Goal: Task Accomplishment & Management: Use online tool/utility

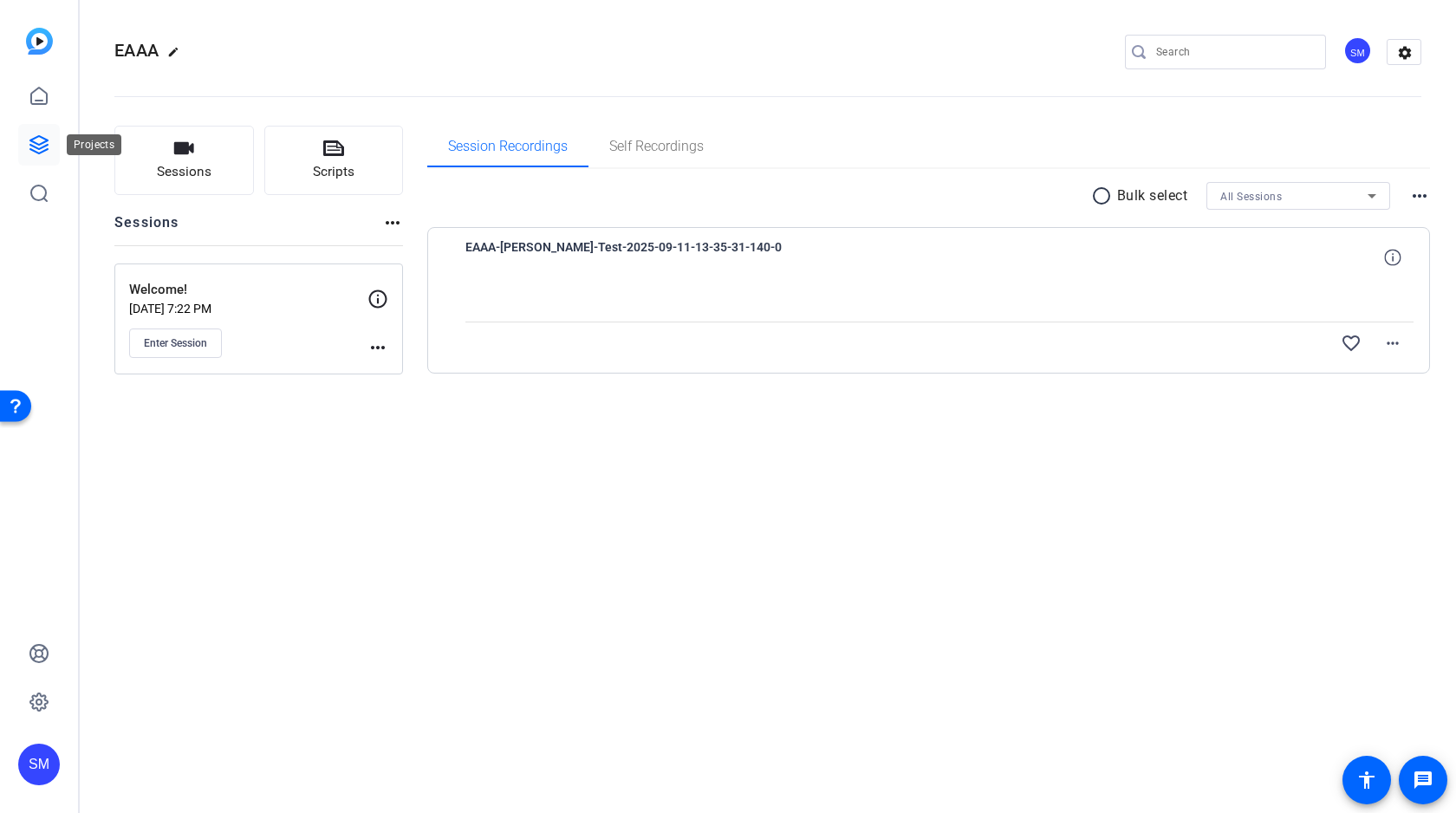
click at [36, 144] on icon at bounding box center [39, 144] width 21 height 21
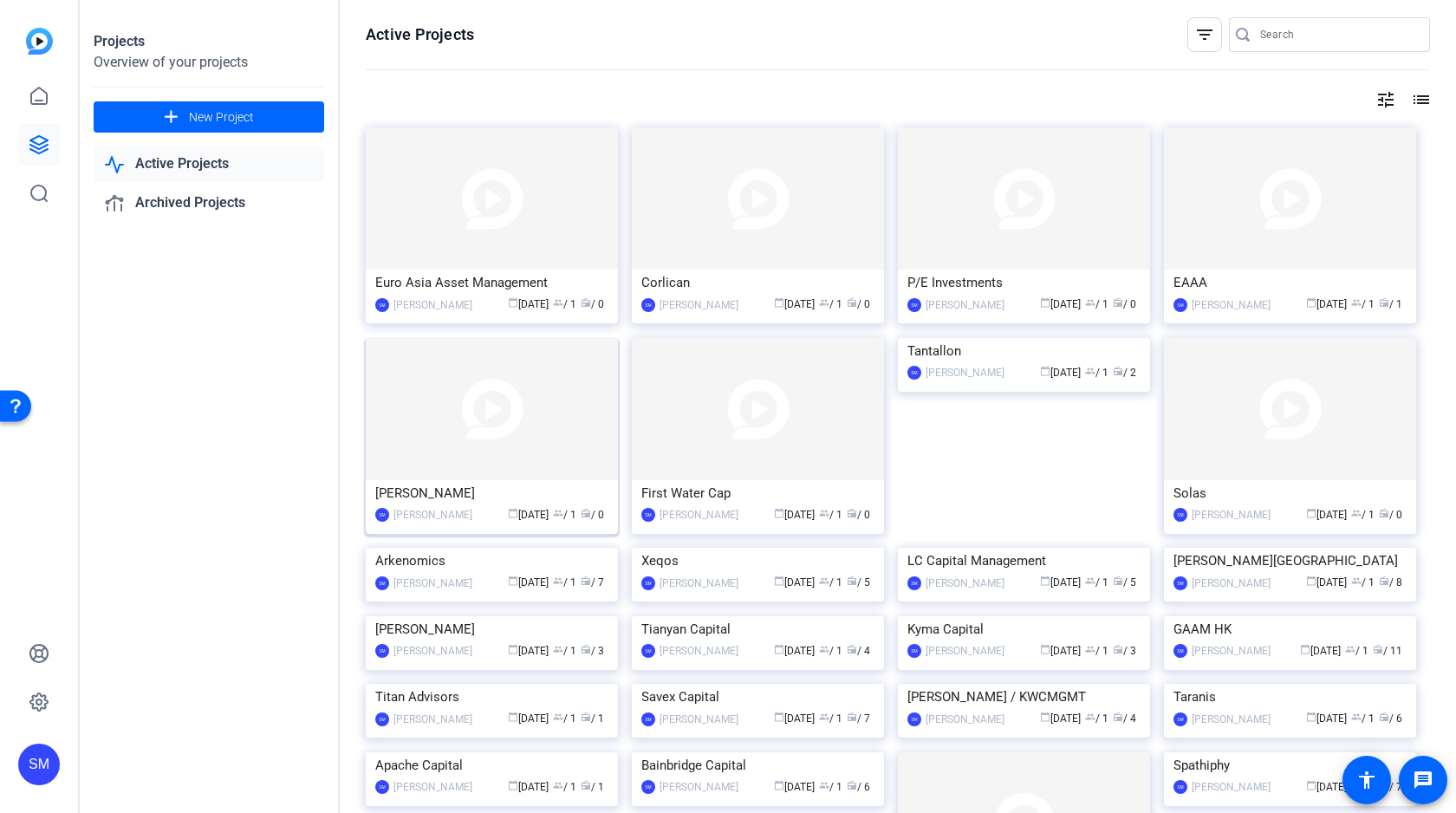
click at [461, 440] on img at bounding box center [491, 409] width 252 height 142
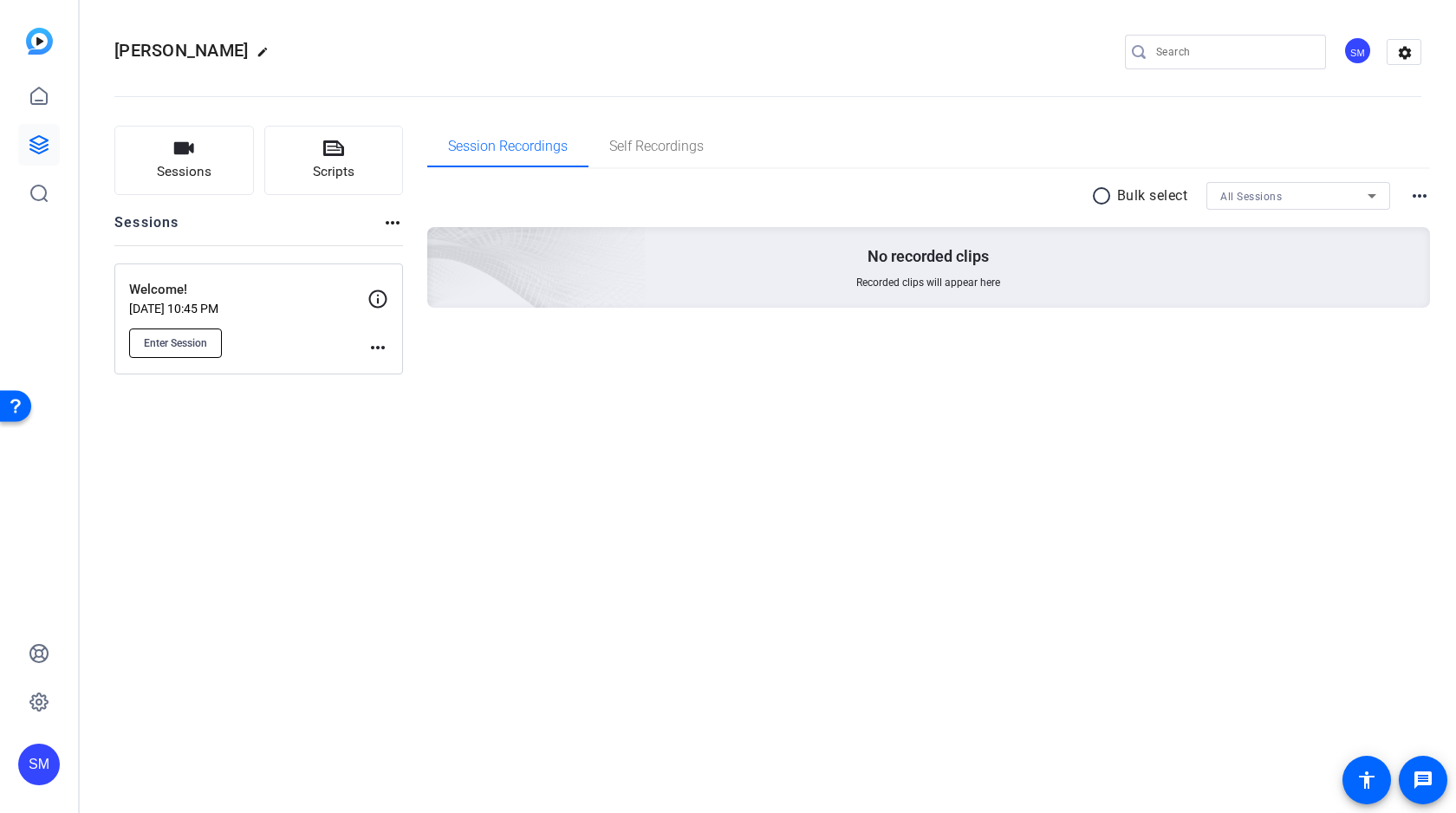
click at [180, 352] on button "Enter Session" at bounding box center [175, 343] width 92 height 30
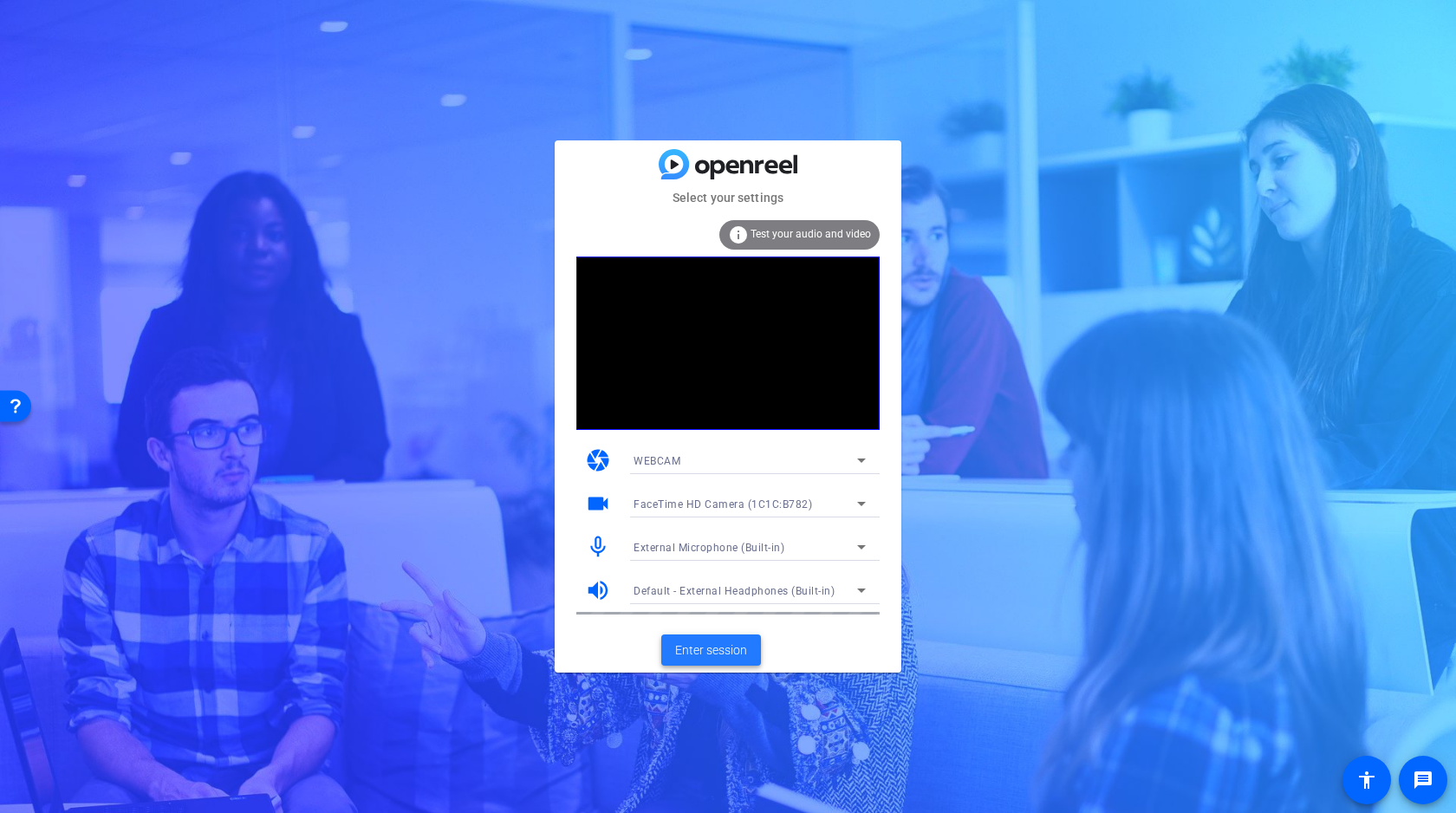
click at [718, 645] on span "Enter session" at bounding box center [711, 650] width 72 height 18
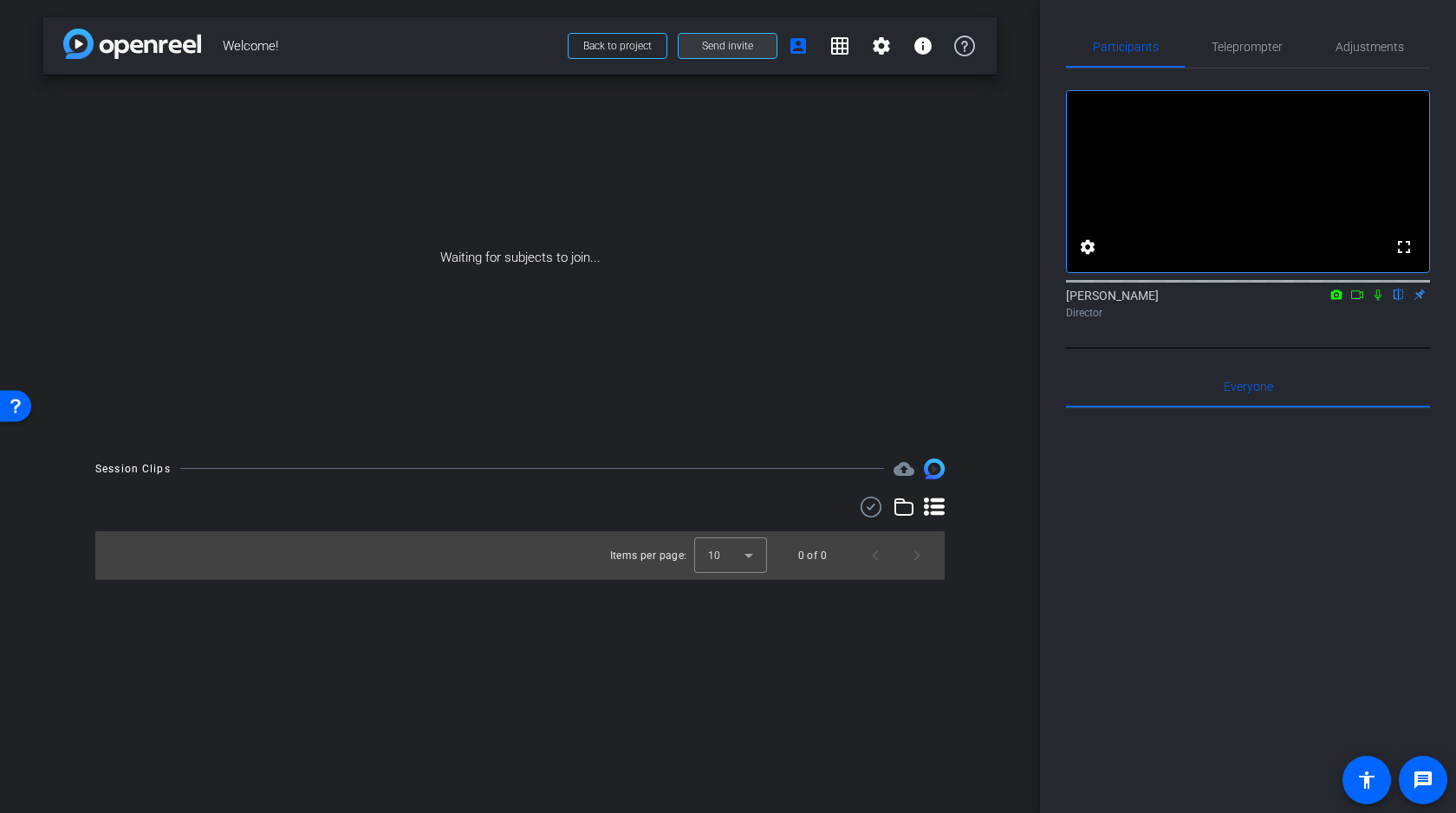
click at [731, 42] on span "Send invite" at bounding box center [727, 45] width 51 height 13
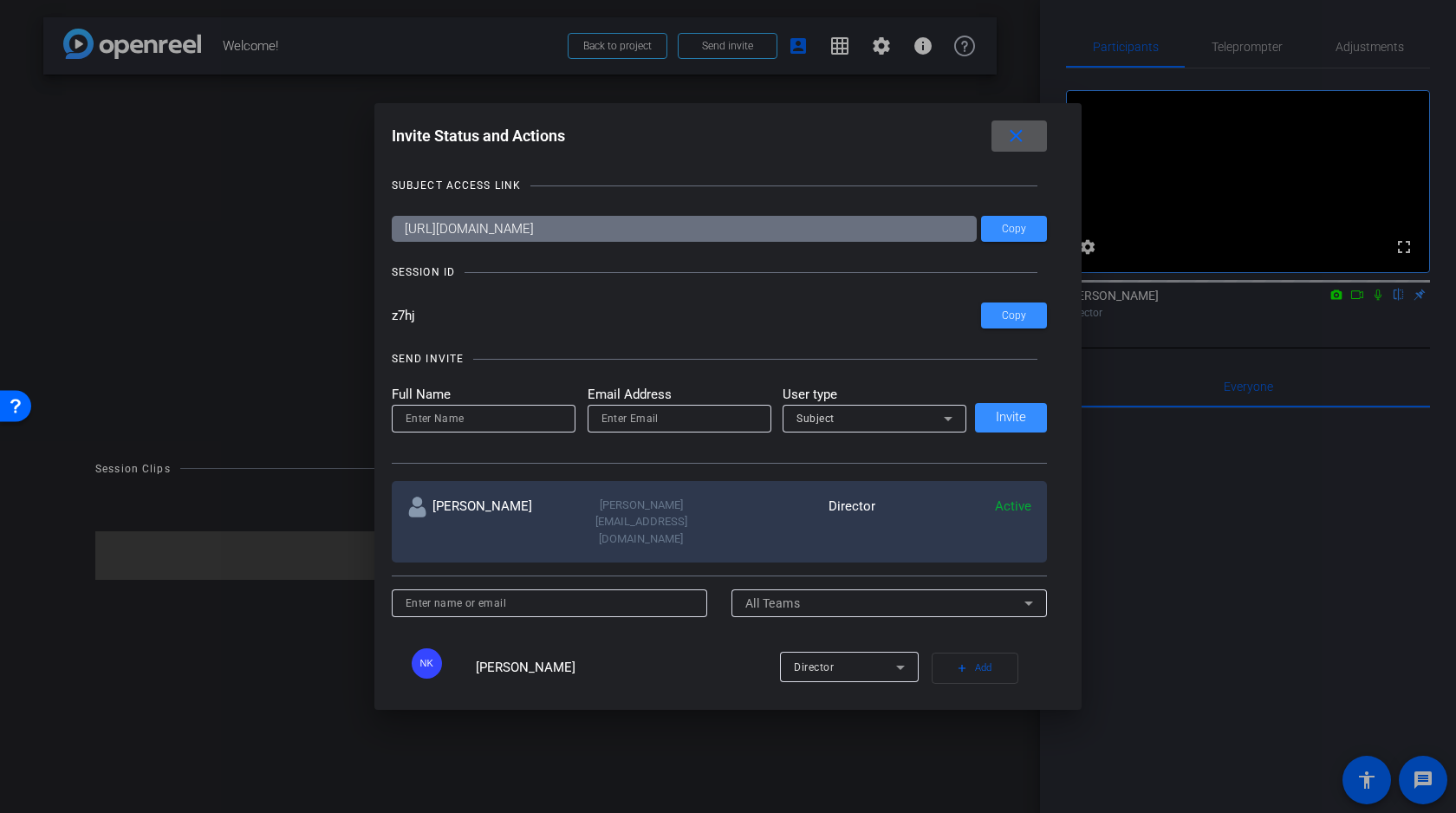
click at [882, 289] on div "SUBJECT ACCESS LINK https://capture.openreel.com/subject/MODE_OTP?otp=z7hj Copy…" at bounding box center [728, 424] width 673 height 529
click at [1019, 312] on span "Copy" at bounding box center [1013, 316] width 24 height 13
click at [1018, 137] on mat-icon "close" at bounding box center [1016, 136] width 22 height 22
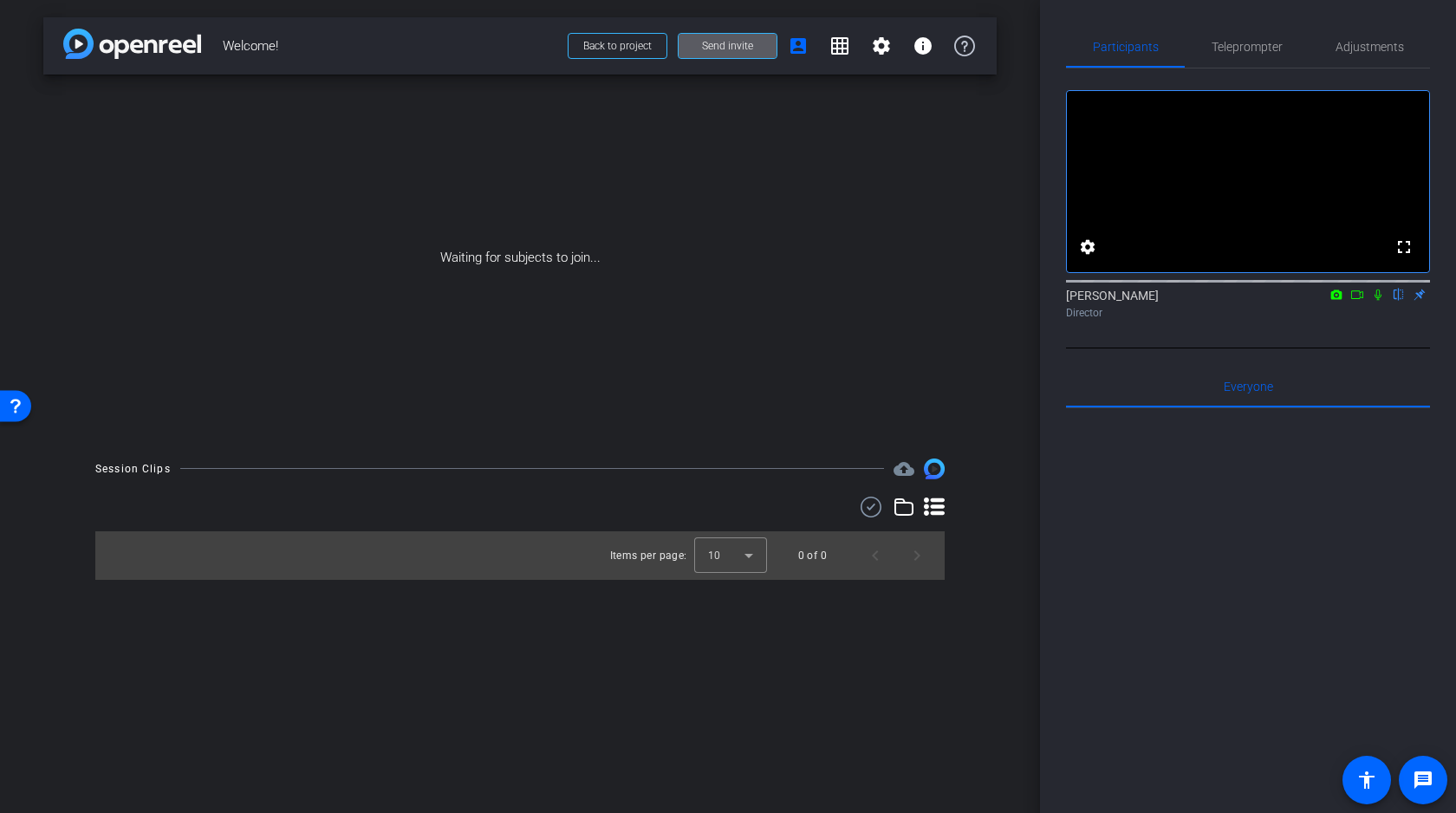
click at [740, 48] on span "Send invite" at bounding box center [727, 45] width 51 height 13
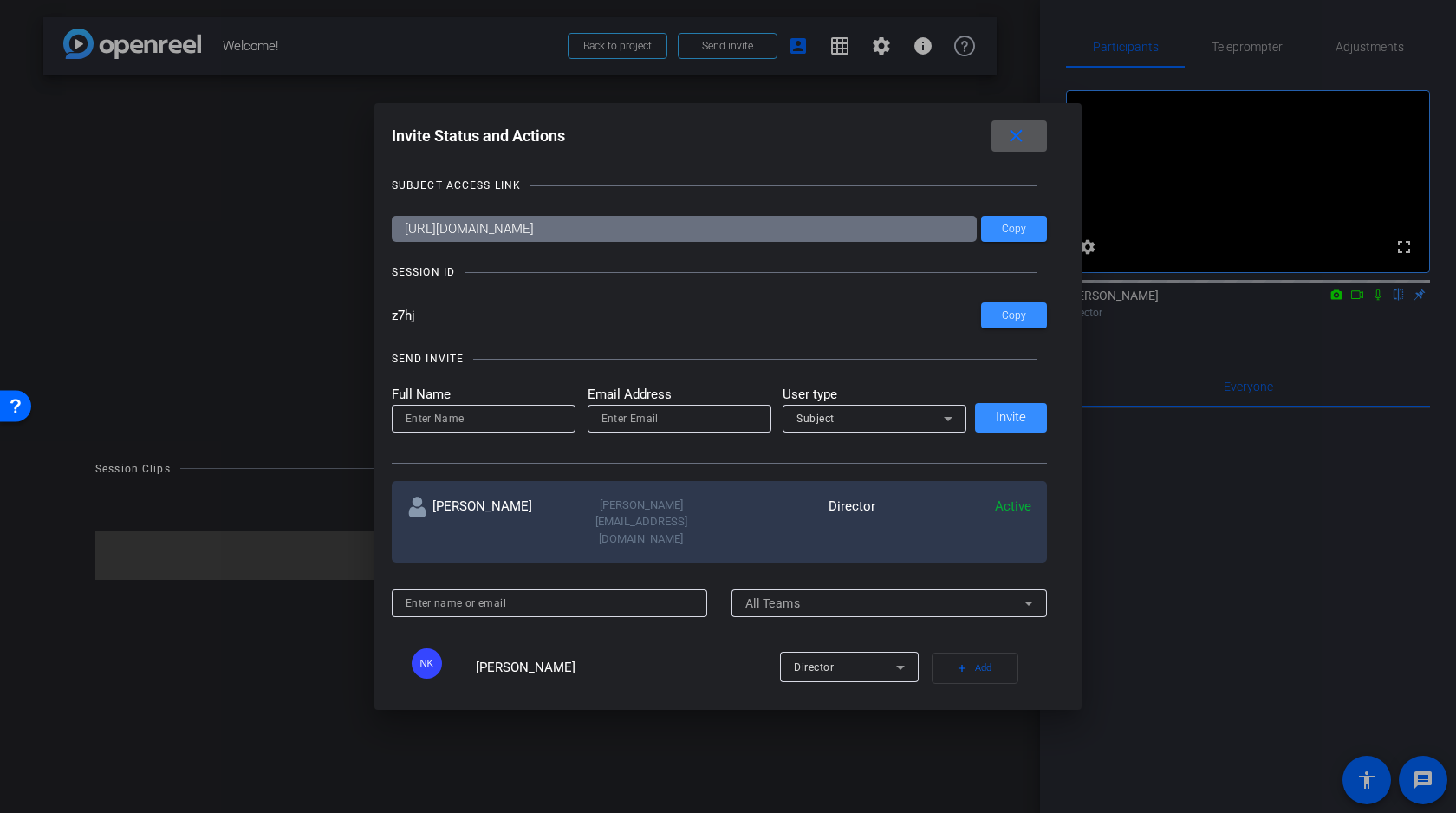
click at [1018, 138] on mat-icon "close" at bounding box center [1016, 136] width 22 height 22
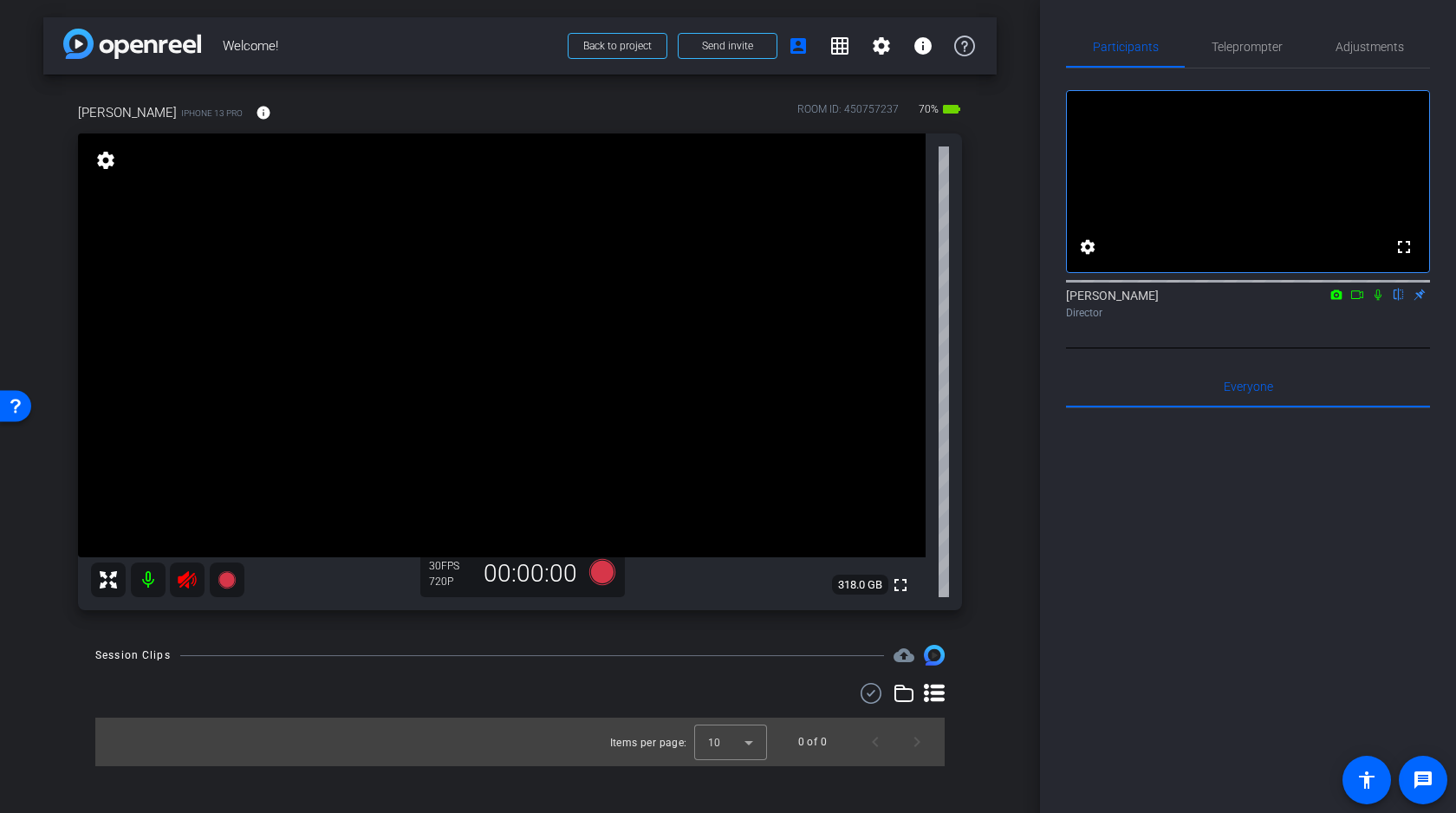
click at [185, 578] on icon at bounding box center [187, 579] width 18 height 17
click at [1365, 48] on span "Adjustments" at bounding box center [1370, 47] width 68 height 13
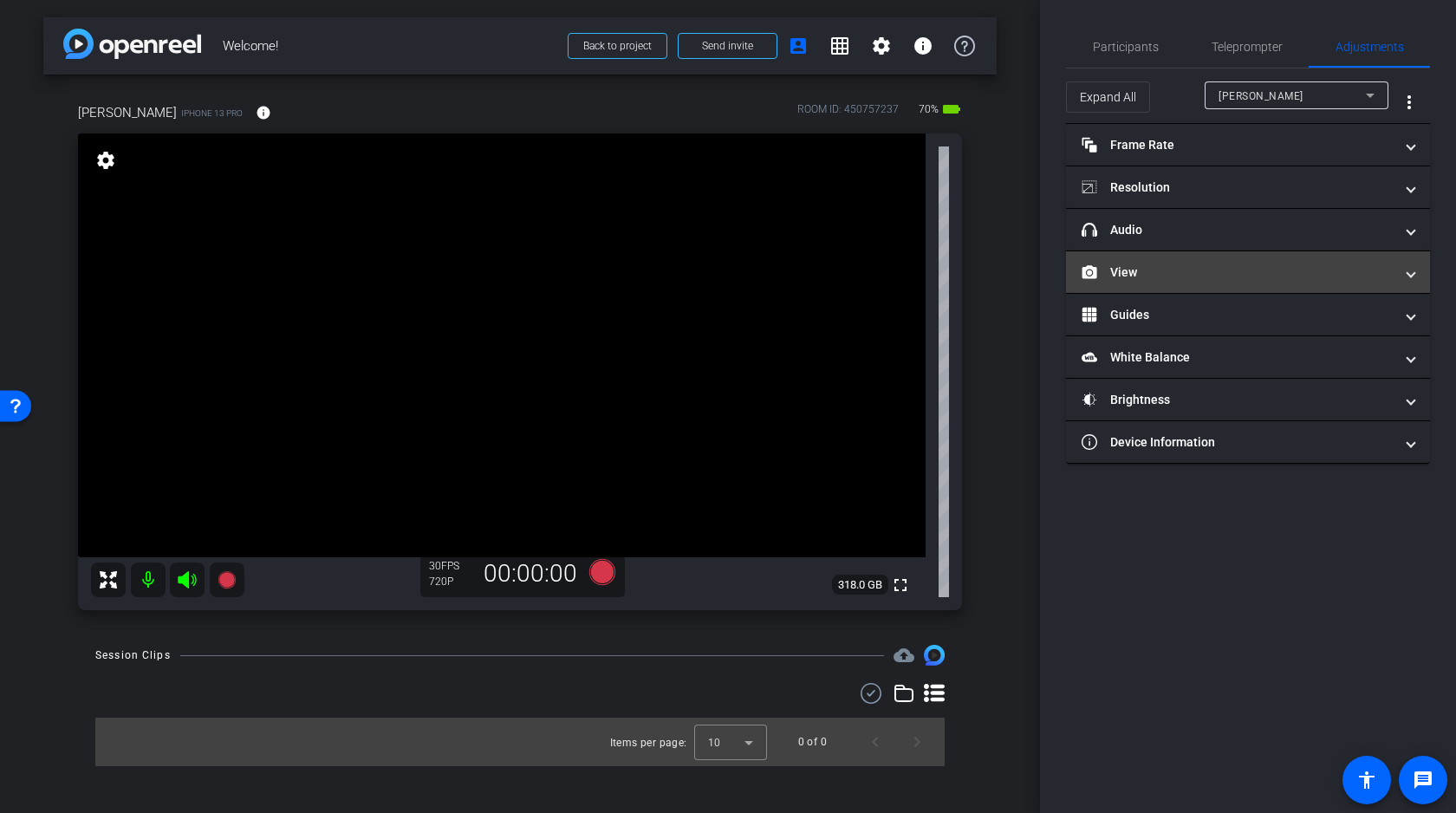
click at [1178, 275] on mat-panel-title "View" at bounding box center [1238, 273] width 312 height 18
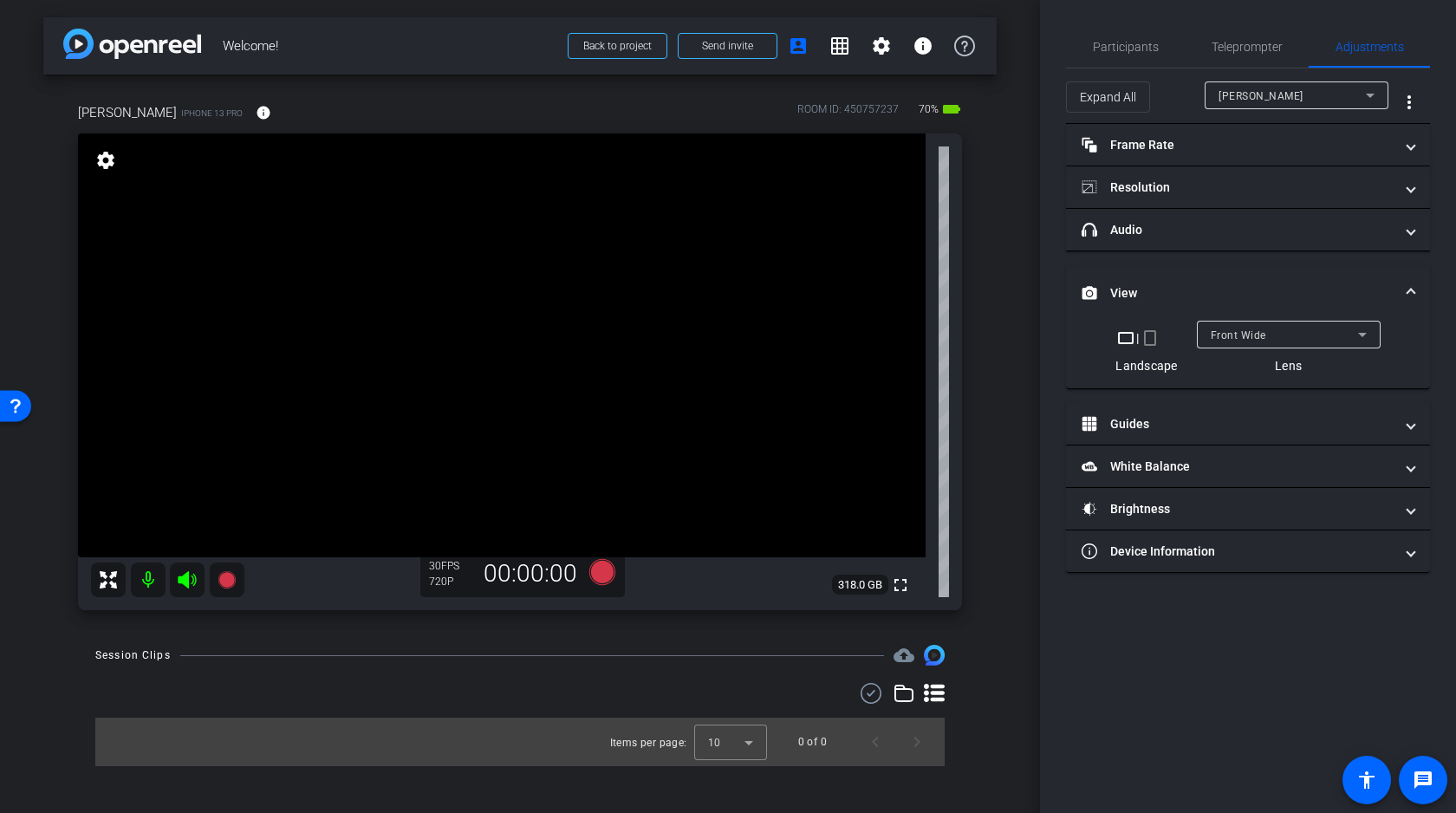
click at [1263, 338] on span "Front Wide" at bounding box center [1239, 336] width 56 height 13
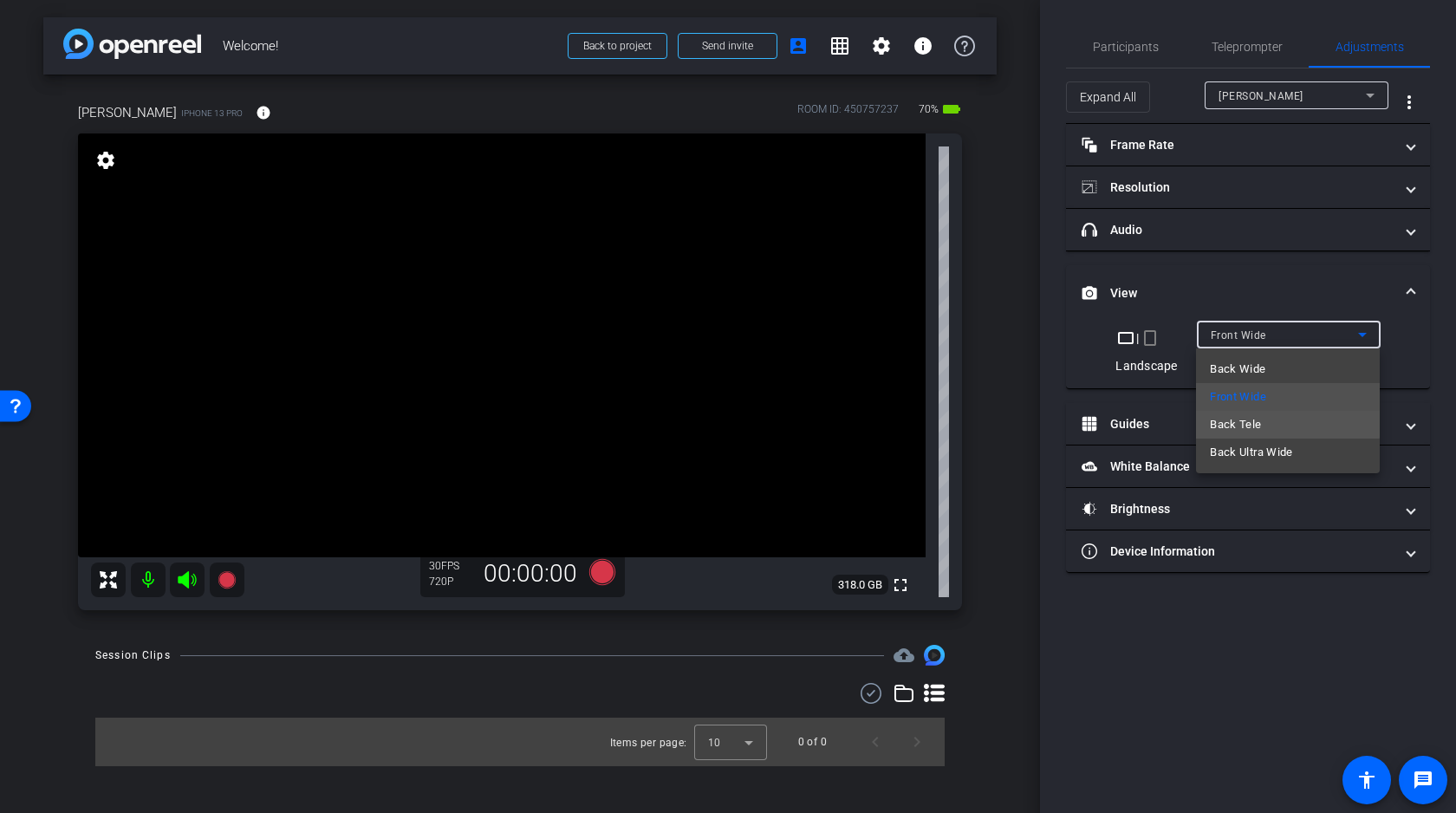
click at [1245, 422] on span "Back Tele" at bounding box center [1235, 424] width 51 height 21
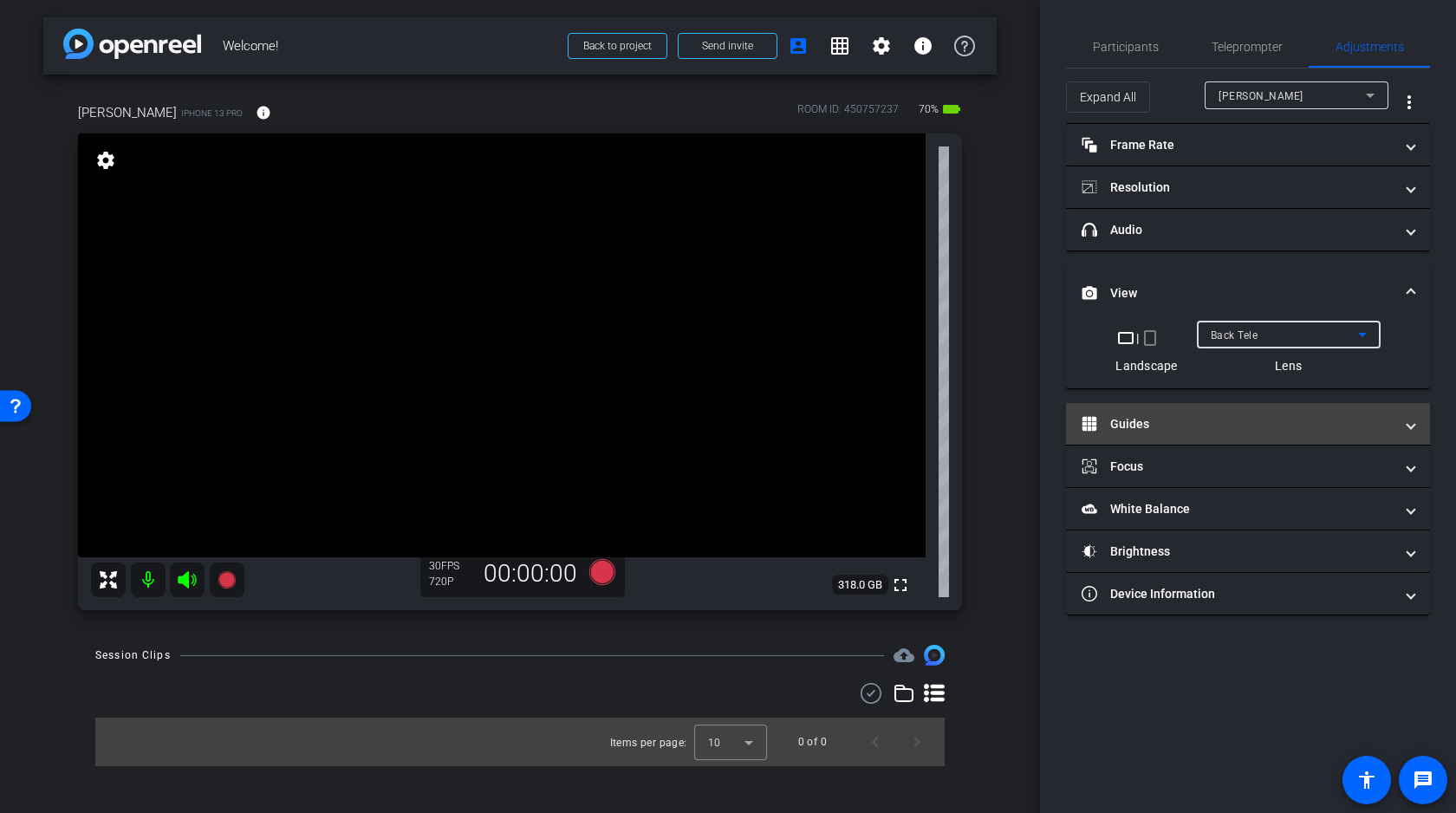
click at [1150, 418] on mat-panel-title "Guides" at bounding box center [1238, 424] width 312 height 18
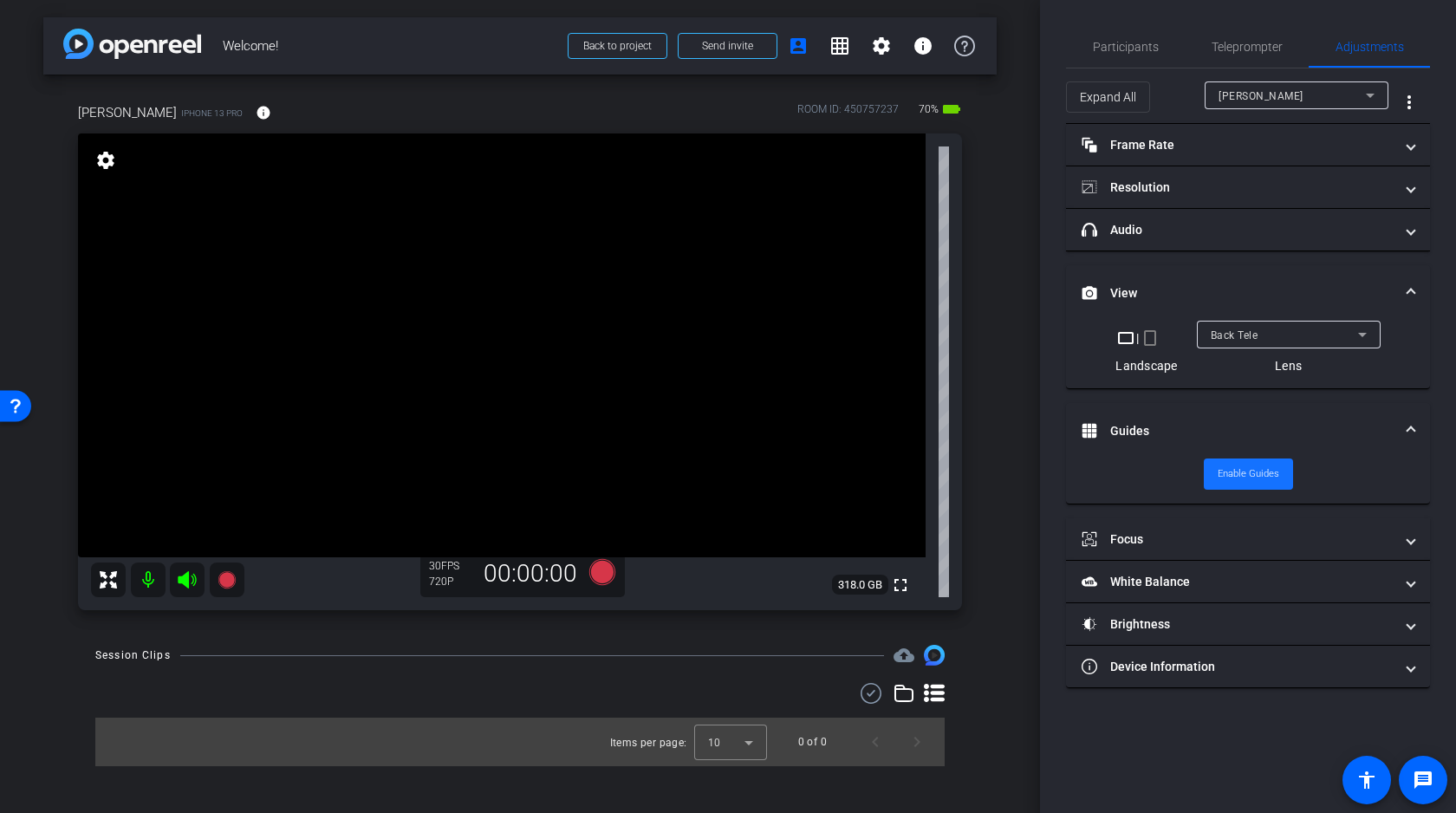
click at [1231, 476] on span "Enable Guides" at bounding box center [1249, 474] width 62 height 26
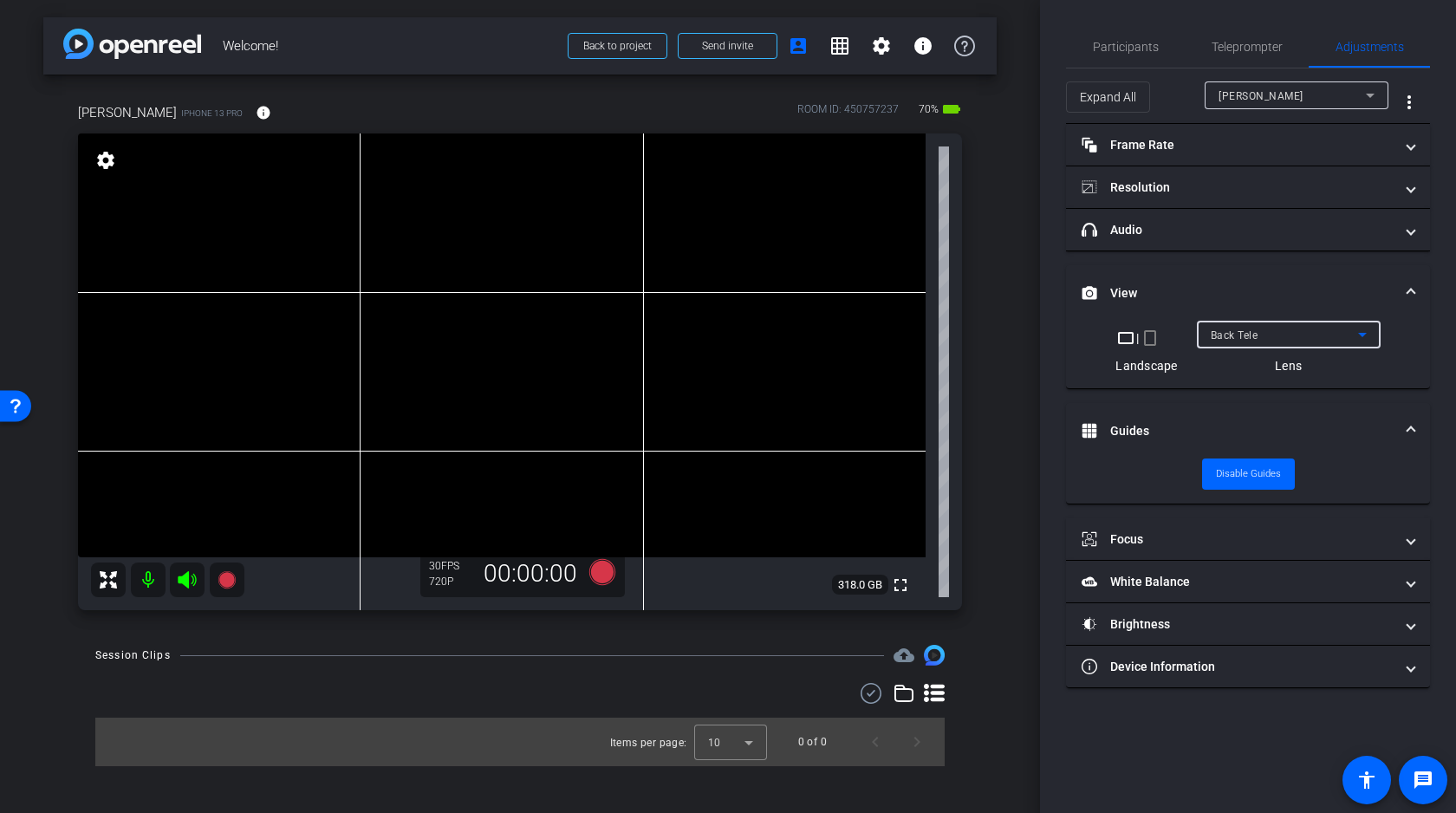
click at [1285, 339] on div "Back Tele" at bounding box center [1285, 335] width 147 height 22
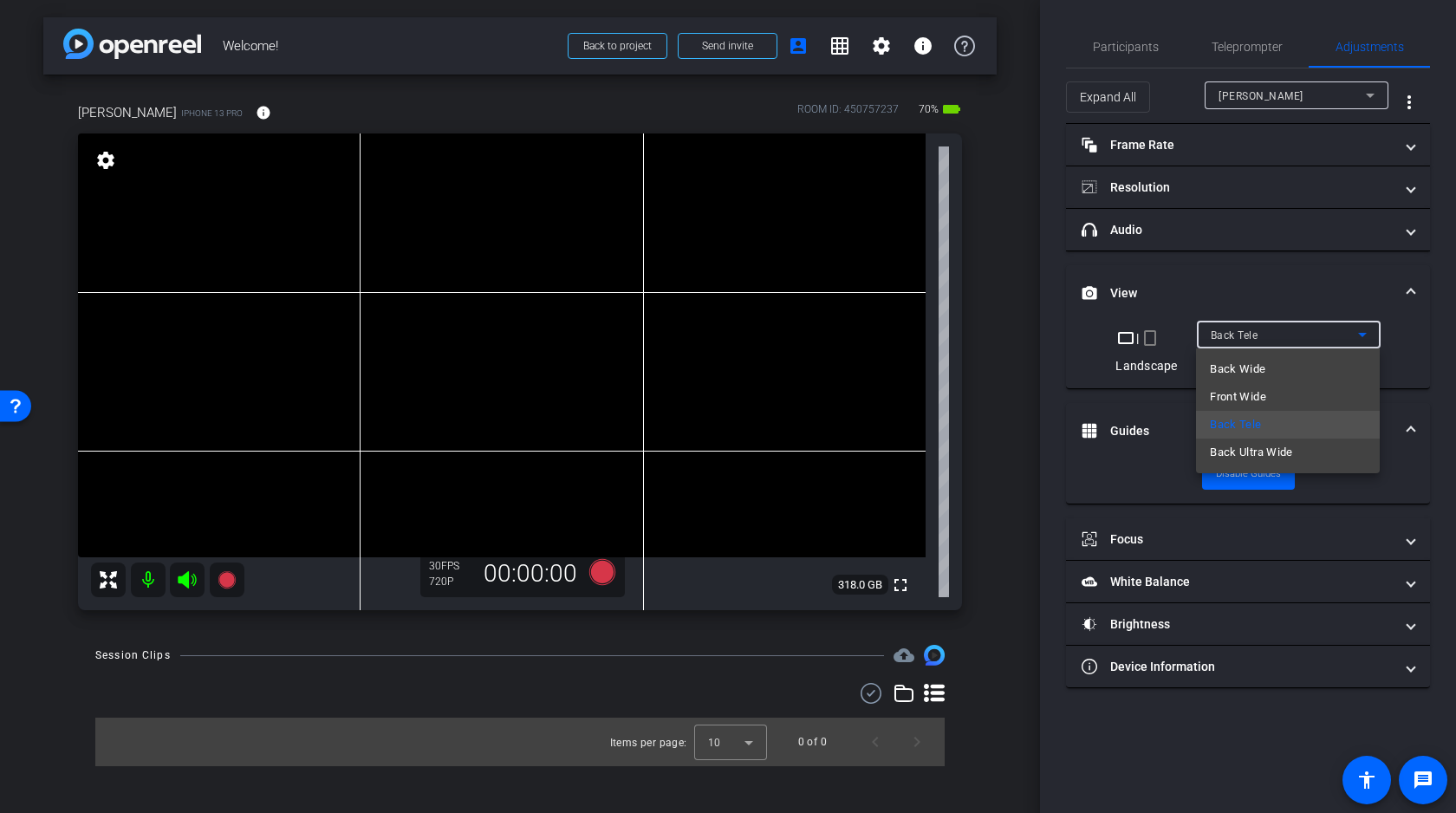
click at [1255, 365] on span "Back Wide" at bounding box center [1238, 369] width 56 height 21
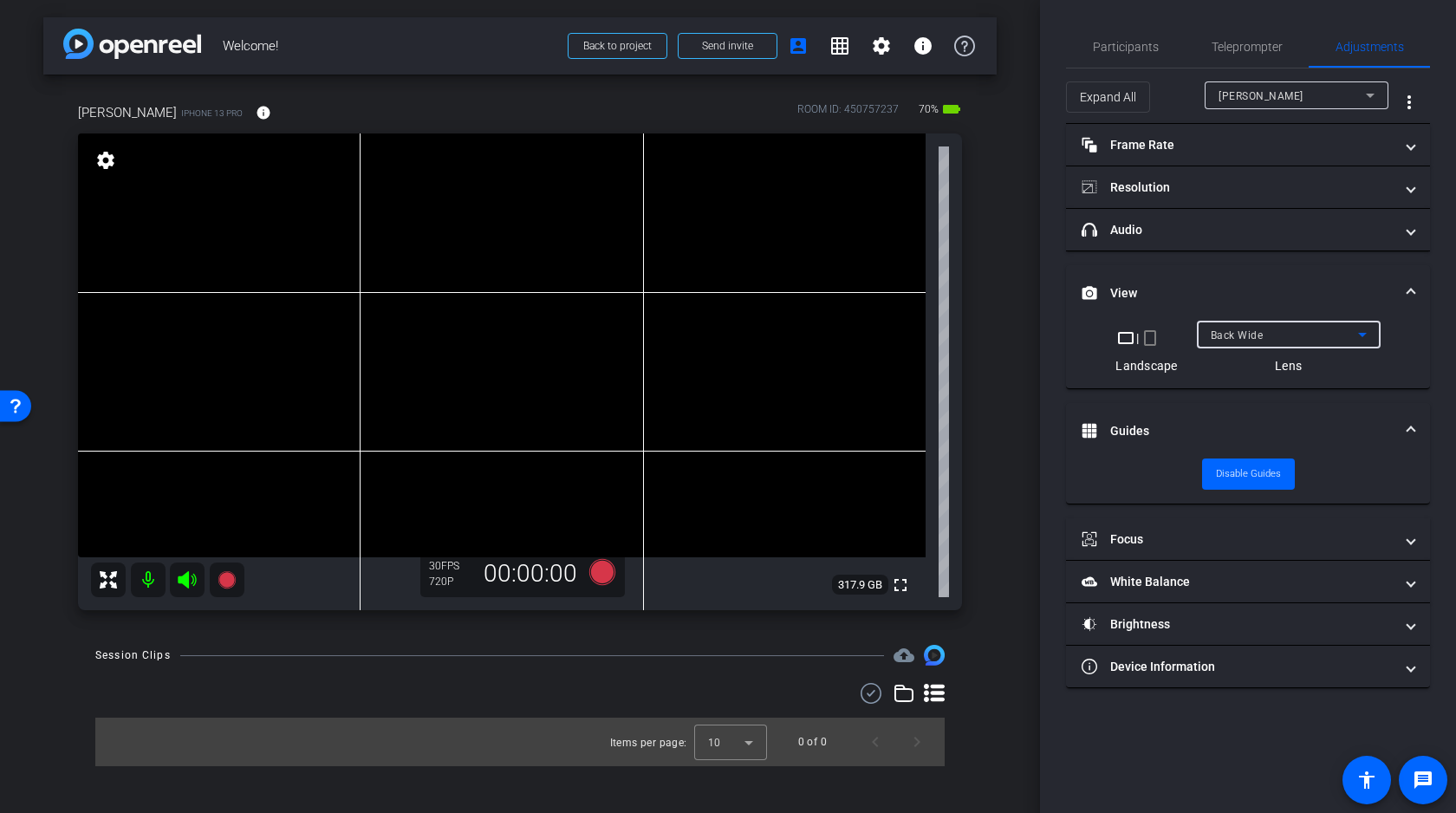
click at [183, 578] on icon at bounding box center [187, 579] width 18 height 17
click at [145, 581] on mat-icon at bounding box center [148, 580] width 35 height 35
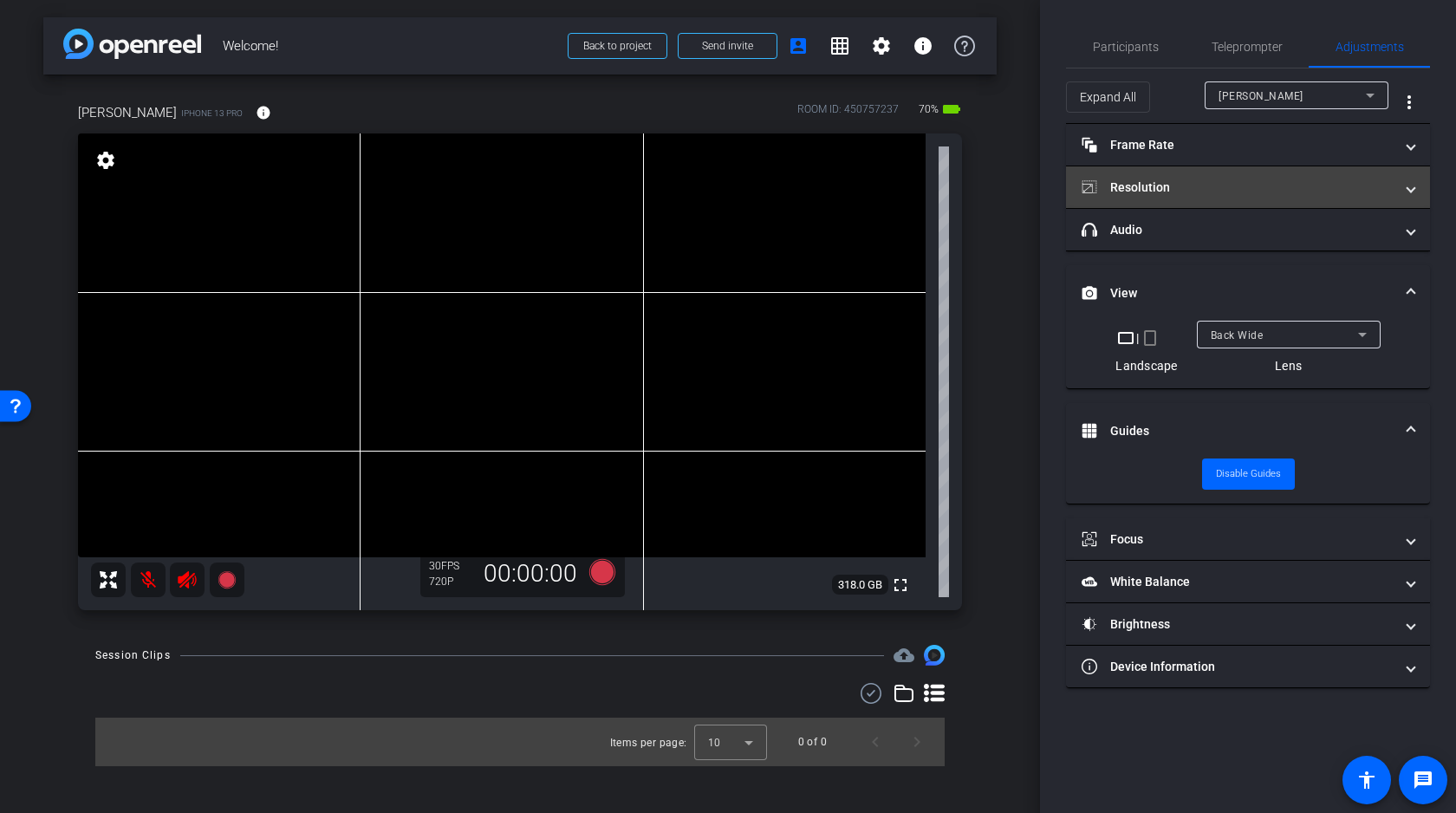
click at [1283, 195] on mat-panel-title "Resolution" at bounding box center [1238, 188] width 312 height 18
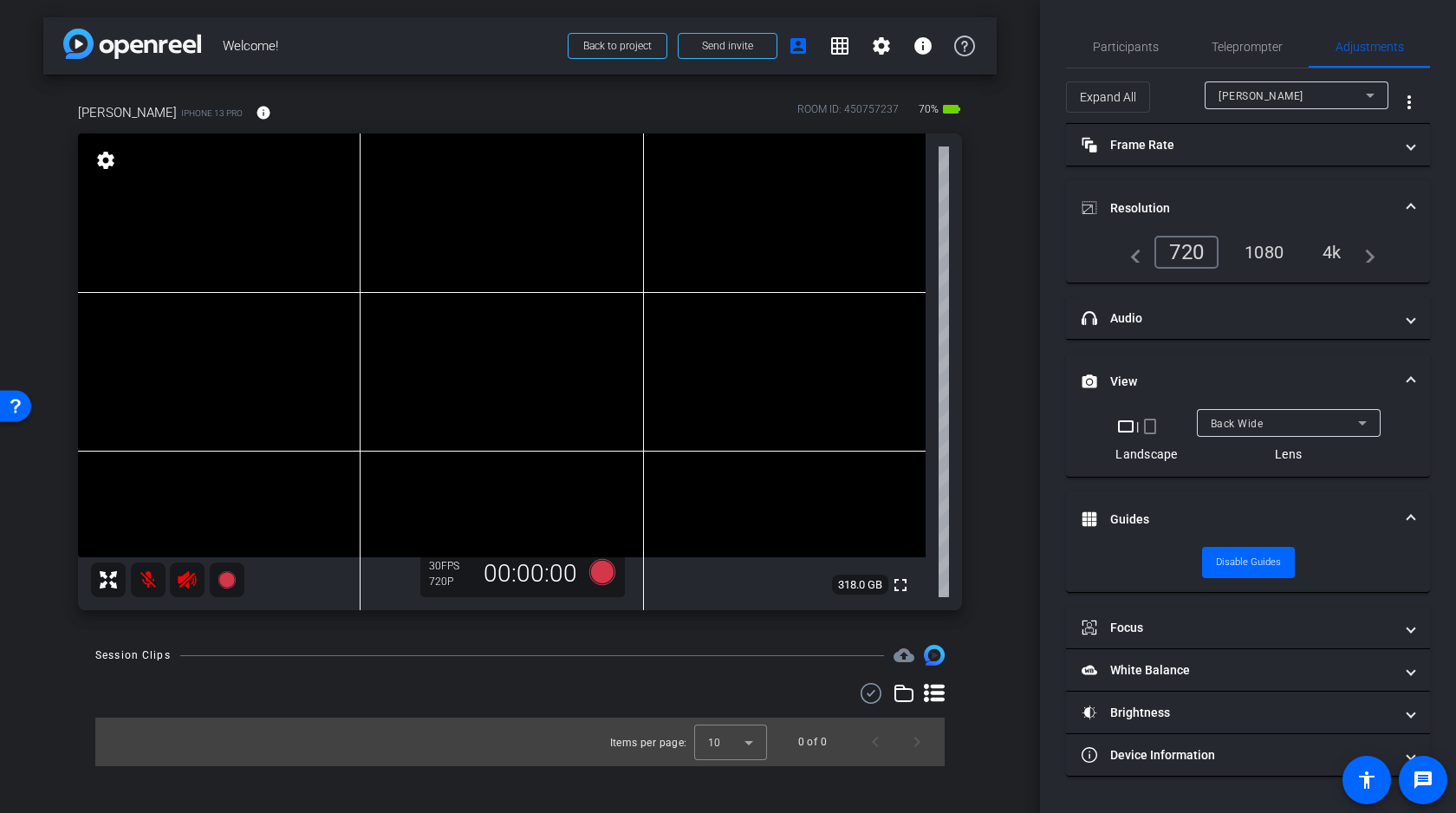
click at [1320, 247] on div "4k" at bounding box center [1332, 252] width 45 height 30
click at [1360, 201] on mat-panel-title "Resolution" at bounding box center [1238, 208] width 312 height 18
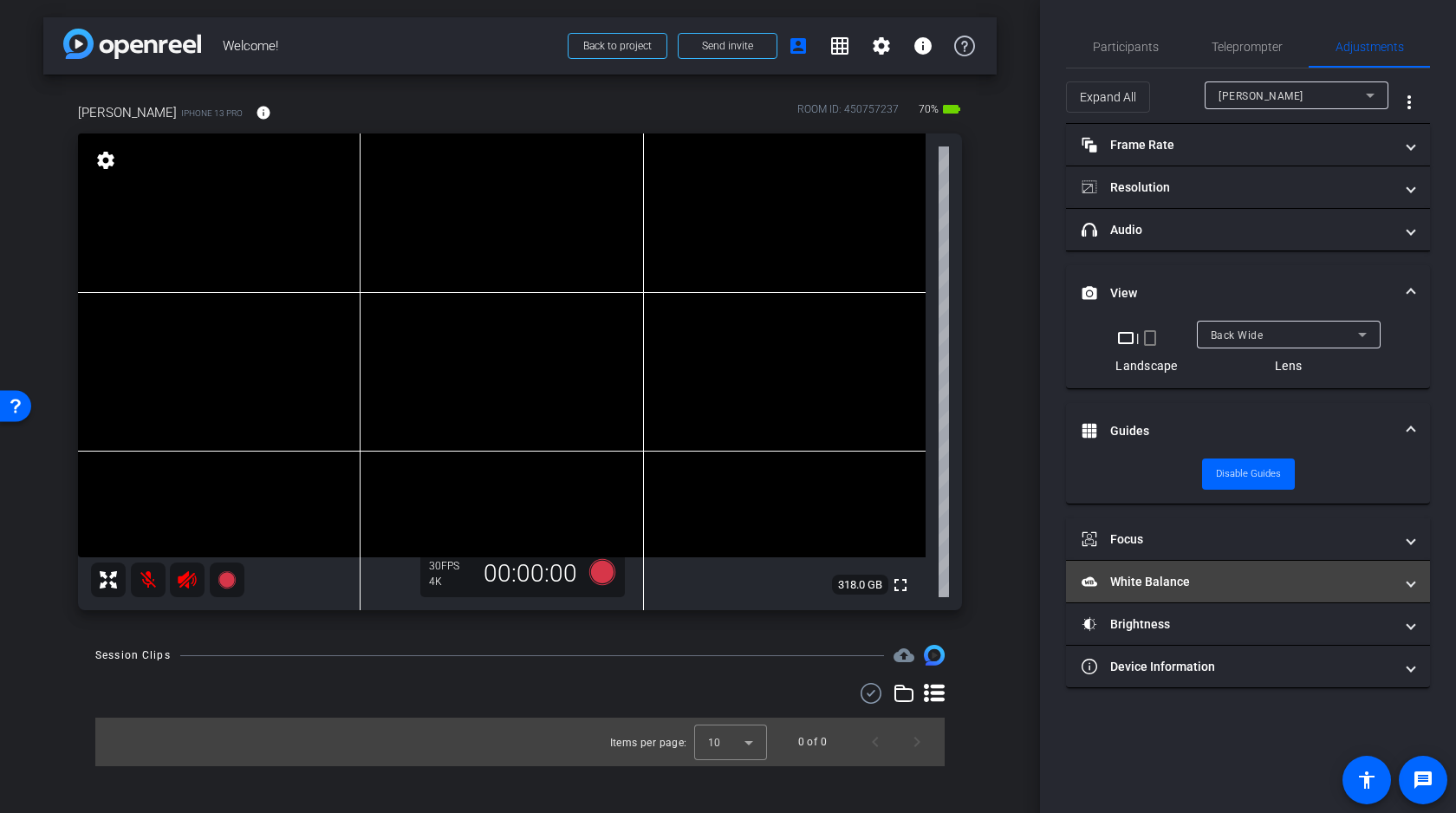
click at [1205, 581] on mat-panel-title "White Balance White Balance" at bounding box center [1238, 581] width 312 height 18
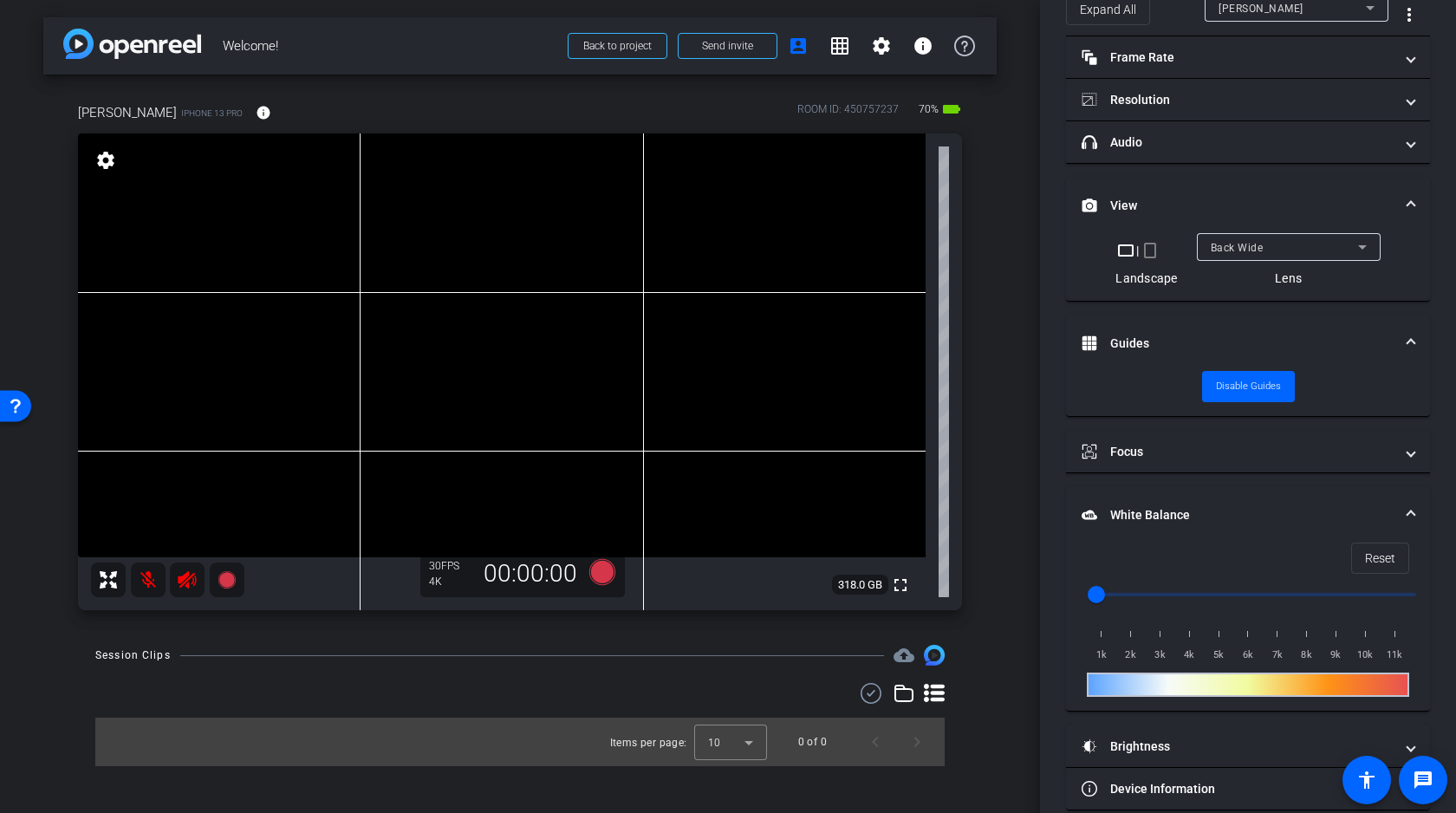
scroll to position [111, 0]
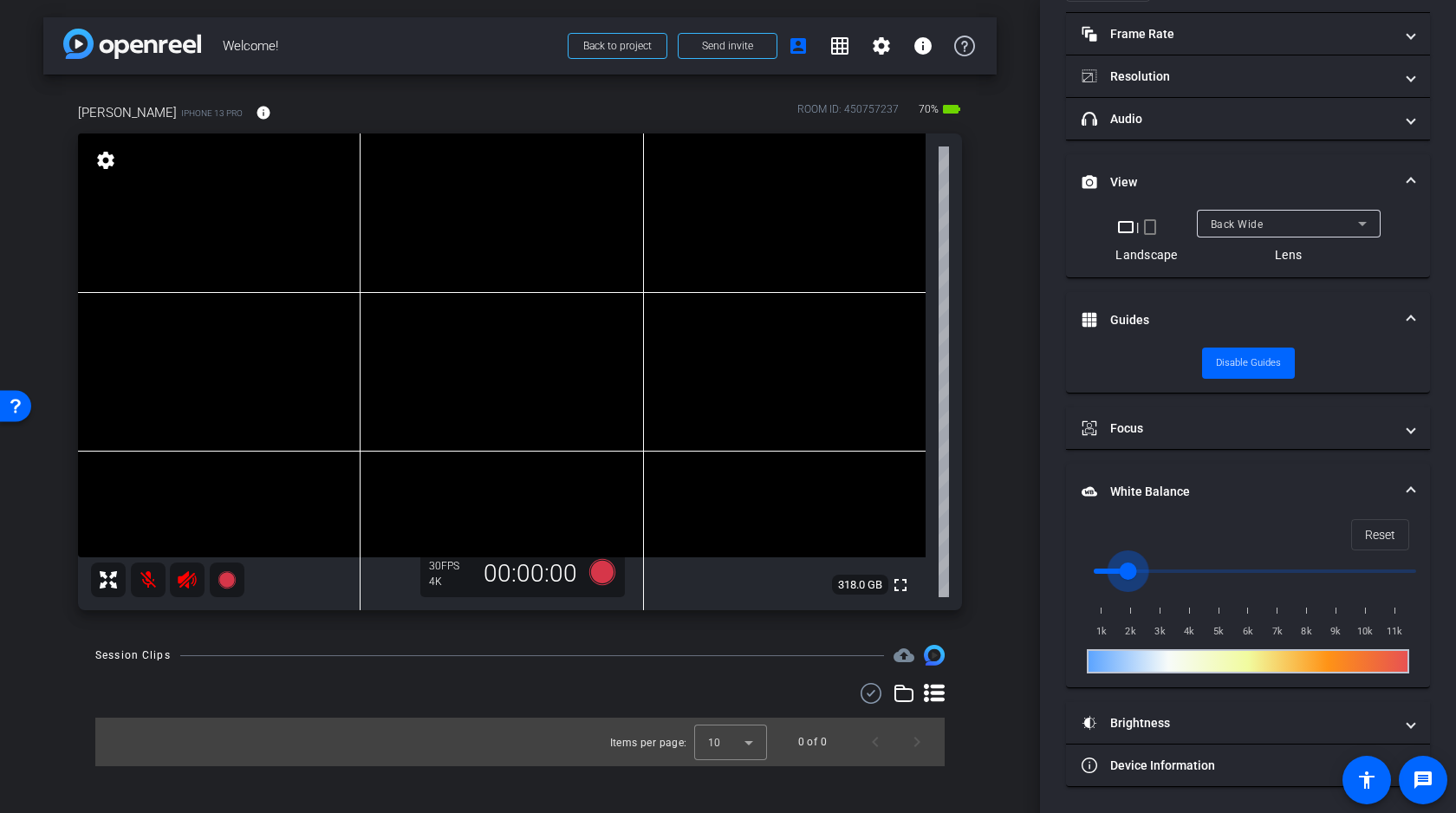
drag, startPoint x: 1100, startPoint y: 568, endPoint x: 1134, endPoint y: 567, distance: 34.0
click at [1134, 567] on input "range" at bounding box center [1255, 571] width 359 height 38
drag, startPoint x: 1134, startPoint y: 567, endPoint x: 1173, endPoint y: 564, distance: 39.1
type input "3500"
click at [1173, 564] on input "range" at bounding box center [1255, 571] width 359 height 38
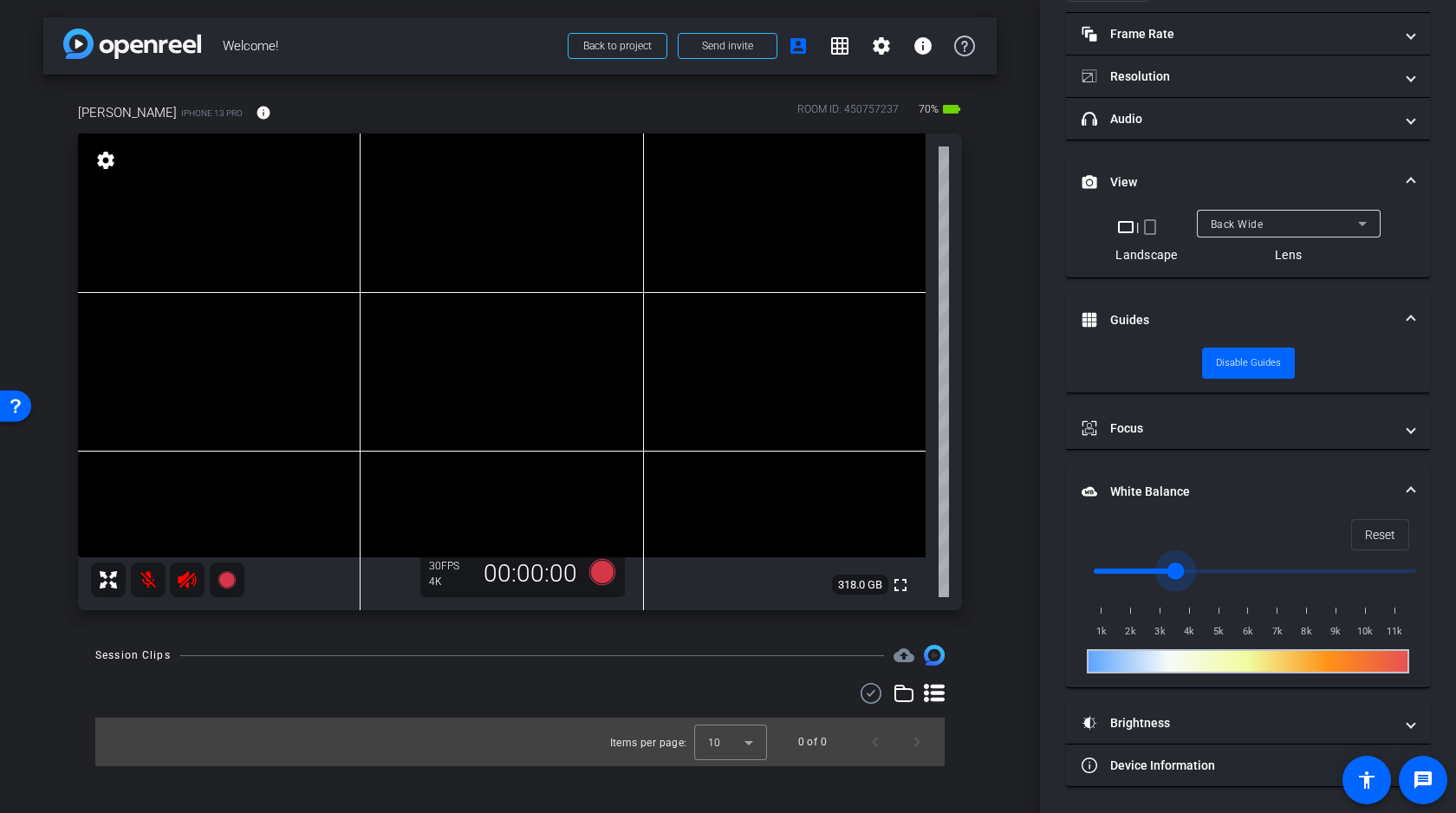
click at [1206, 481] on mat-expansion-panel-header "White Balance White Balance" at bounding box center [1249, 492] width 364 height 56
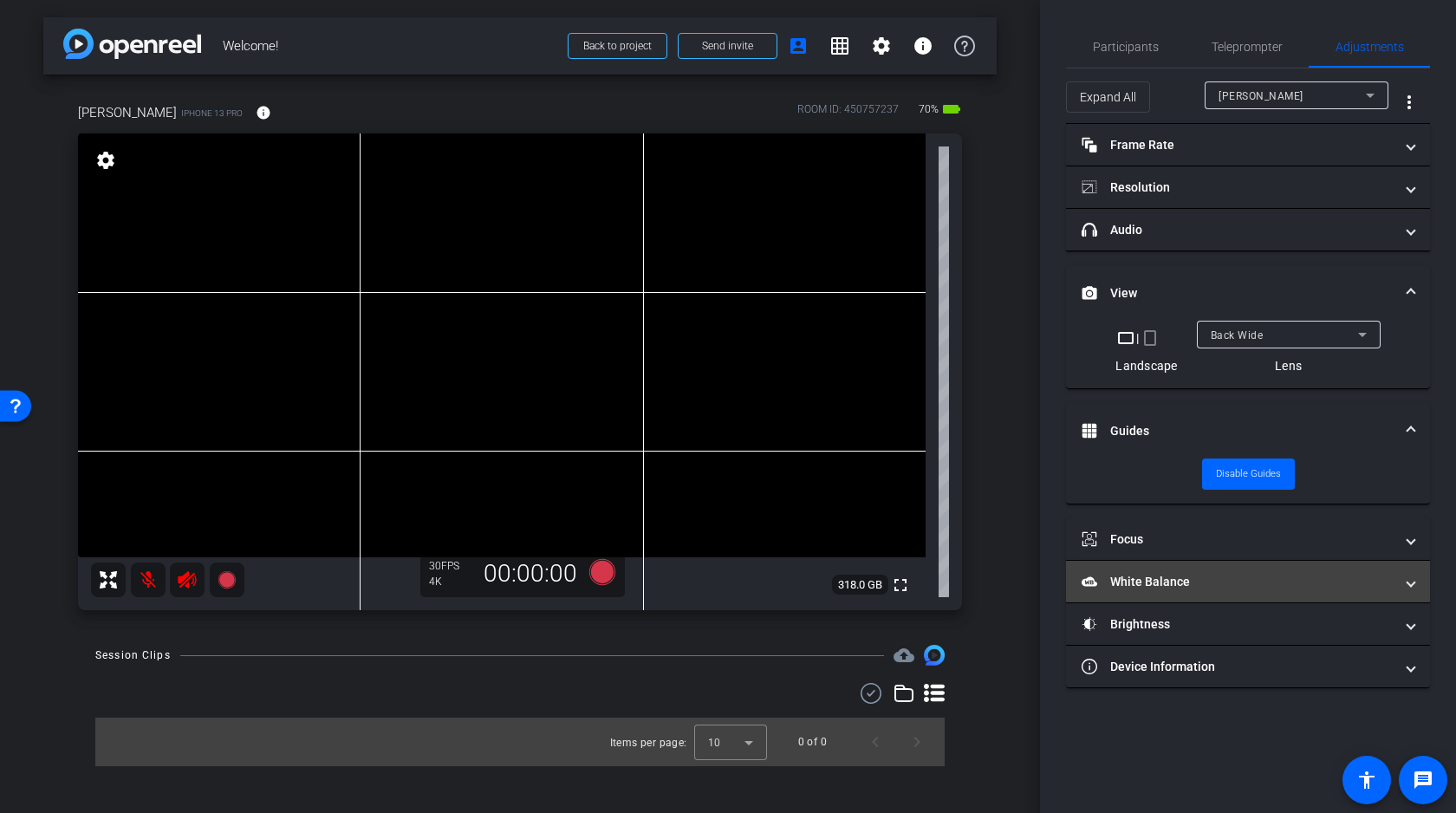
scroll to position [0, 0]
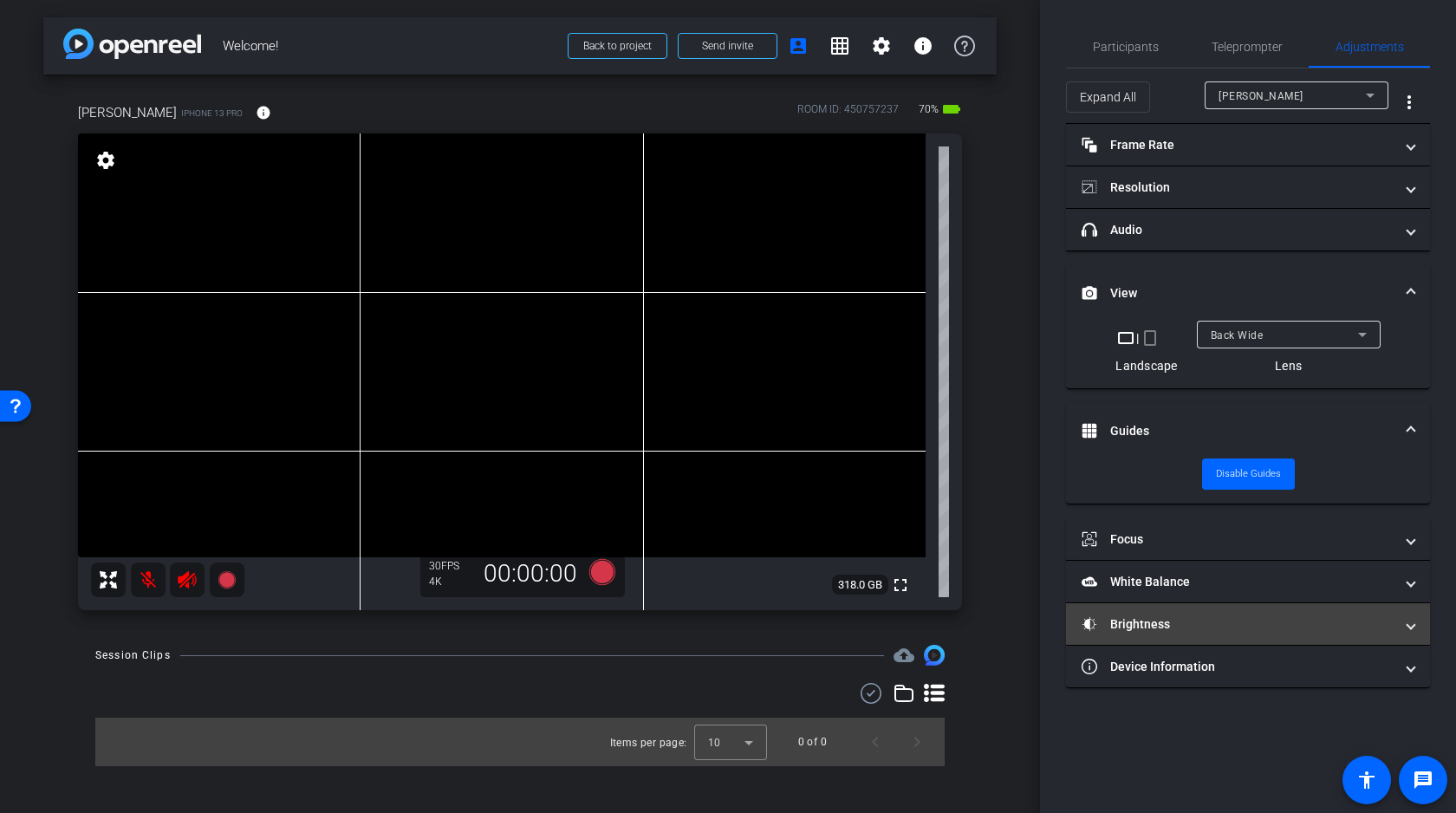
click at [1136, 619] on mat-panel-title "Brightness" at bounding box center [1238, 625] width 312 height 18
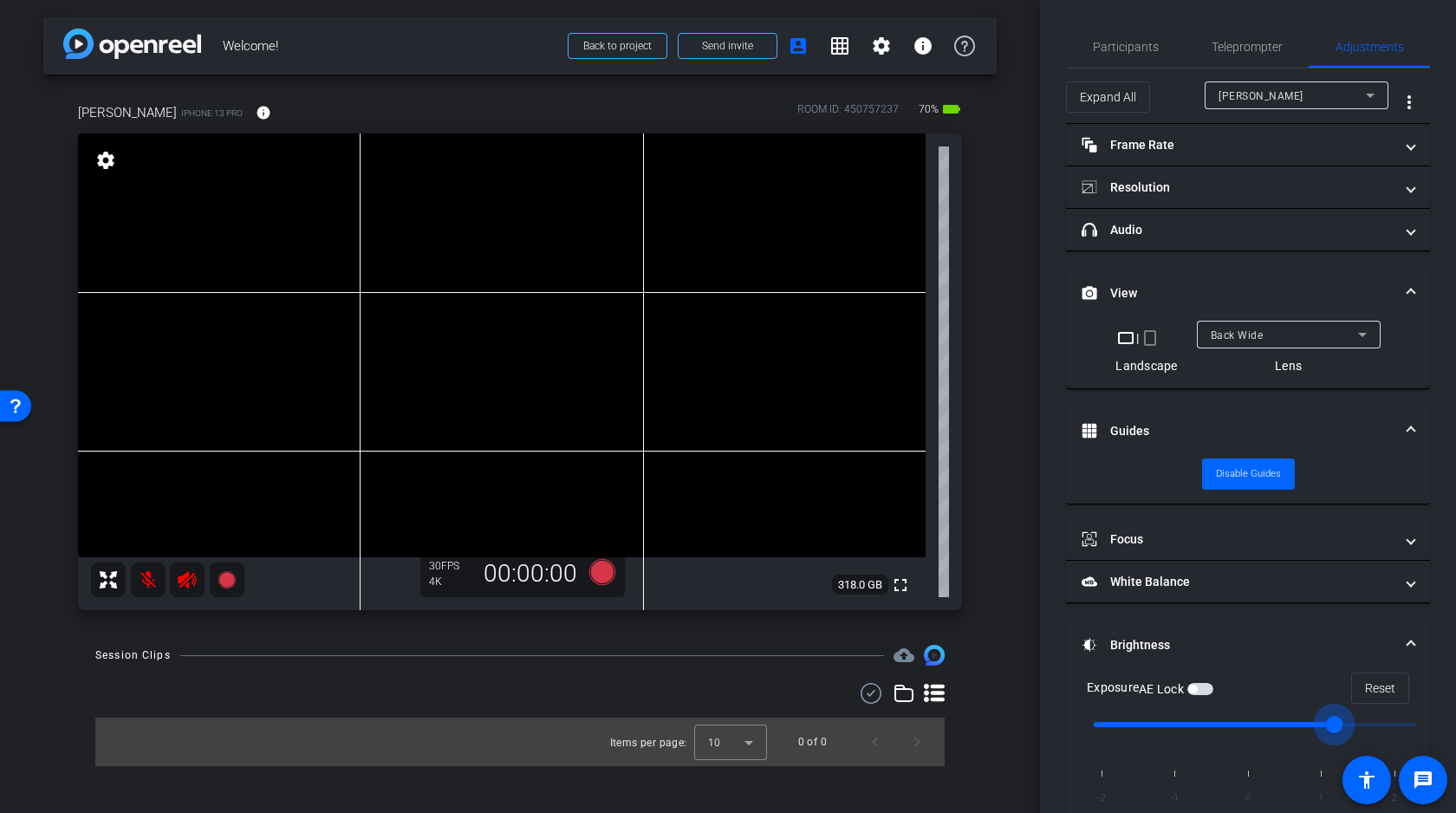
drag, startPoint x: 1254, startPoint y: 727, endPoint x: 1320, endPoint y: 727, distance: 66.0
click at [1320, 727] on input "range" at bounding box center [1255, 724] width 359 height 38
click at [1230, 636] on mat-panel-title "Brightness" at bounding box center [1238, 645] width 312 height 18
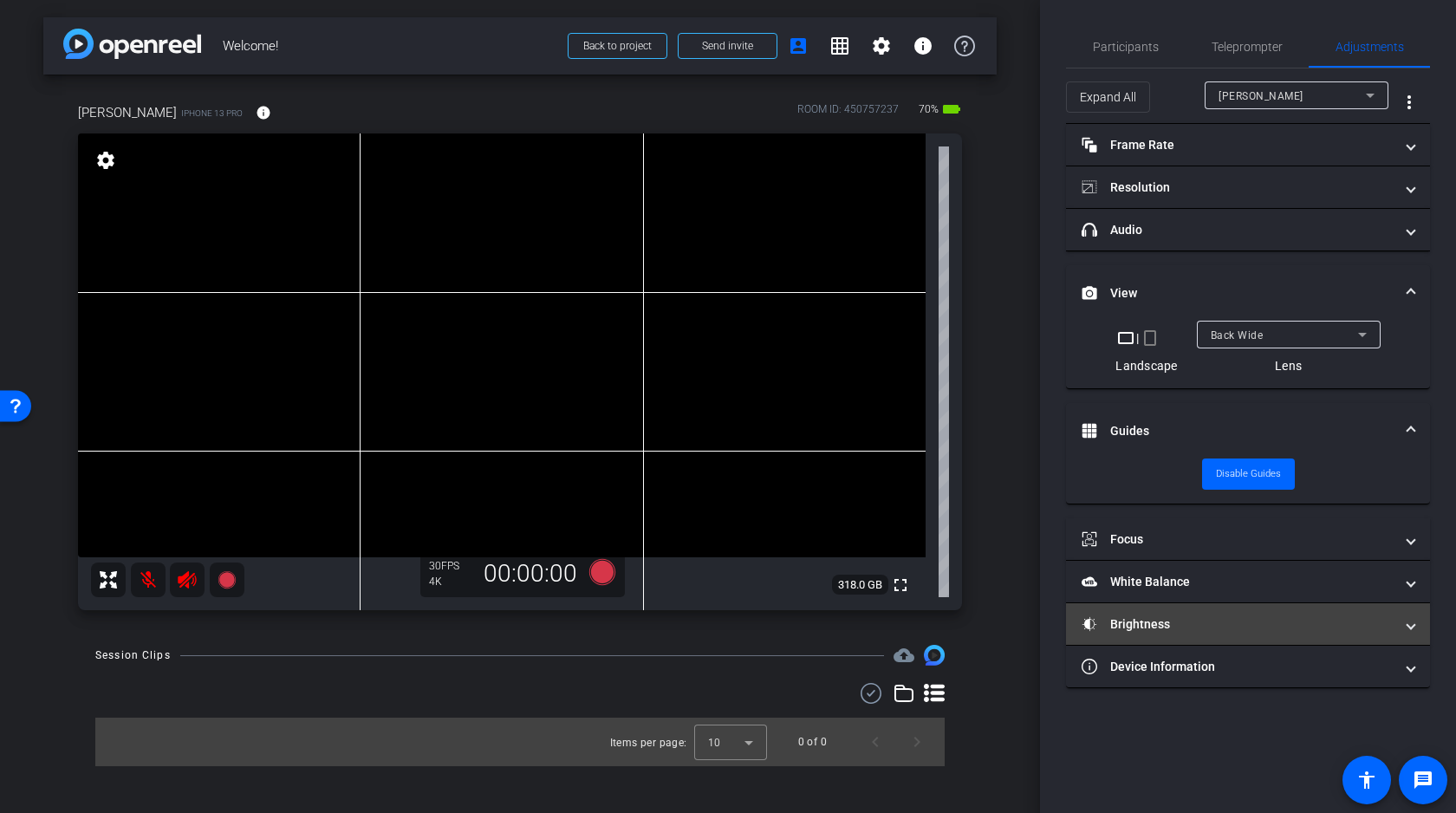
click at [1246, 632] on mat-panel-title "Brightness" at bounding box center [1238, 625] width 312 height 18
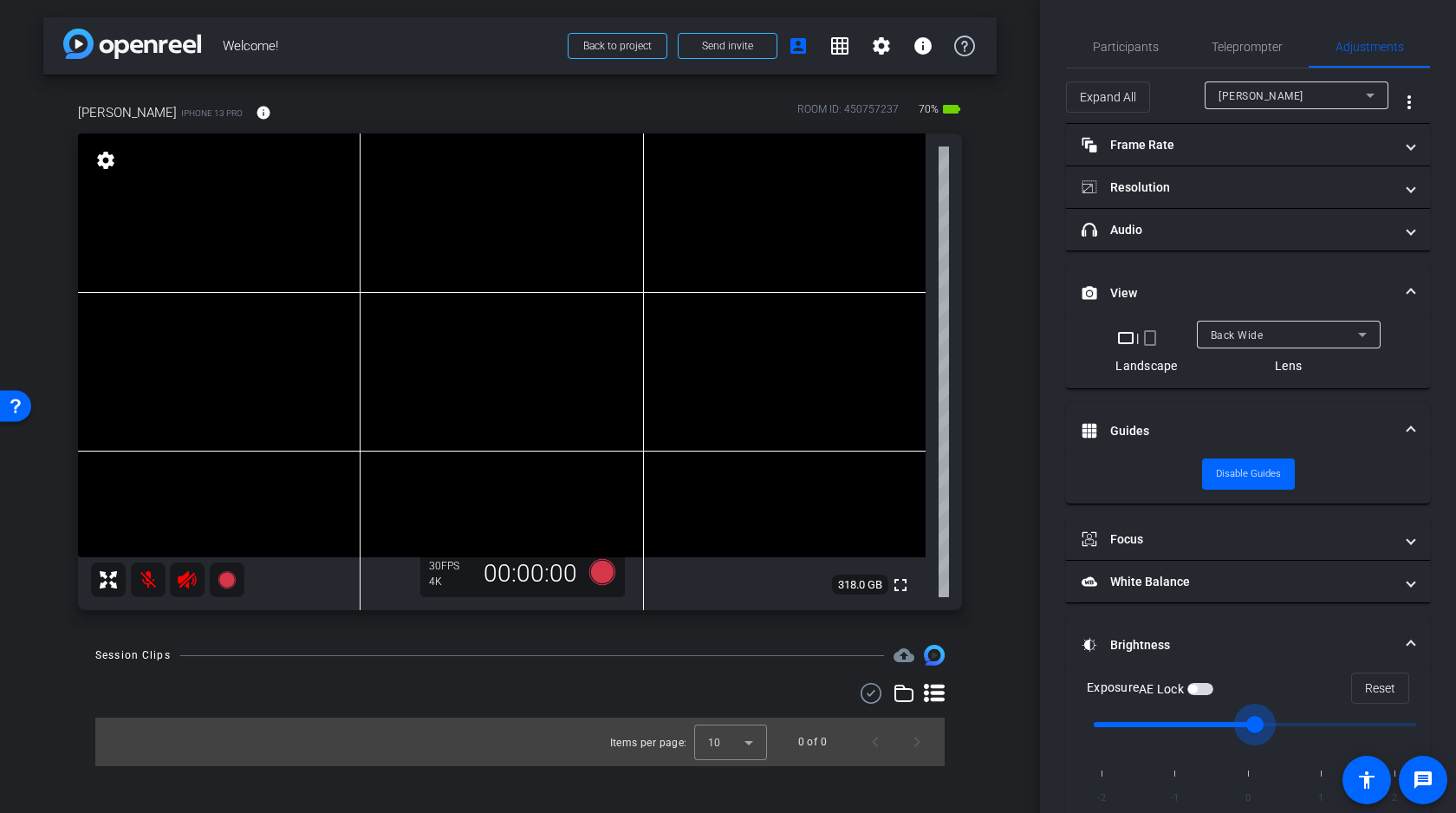
drag, startPoint x: 1330, startPoint y: 723, endPoint x: 1245, endPoint y: 737, distance: 86.1
type input "0"
click at [1245, 737] on input "range" at bounding box center [1255, 724] width 359 height 38
click at [1227, 630] on mat-expansion-panel-header "Brightness" at bounding box center [1249, 644] width 364 height 56
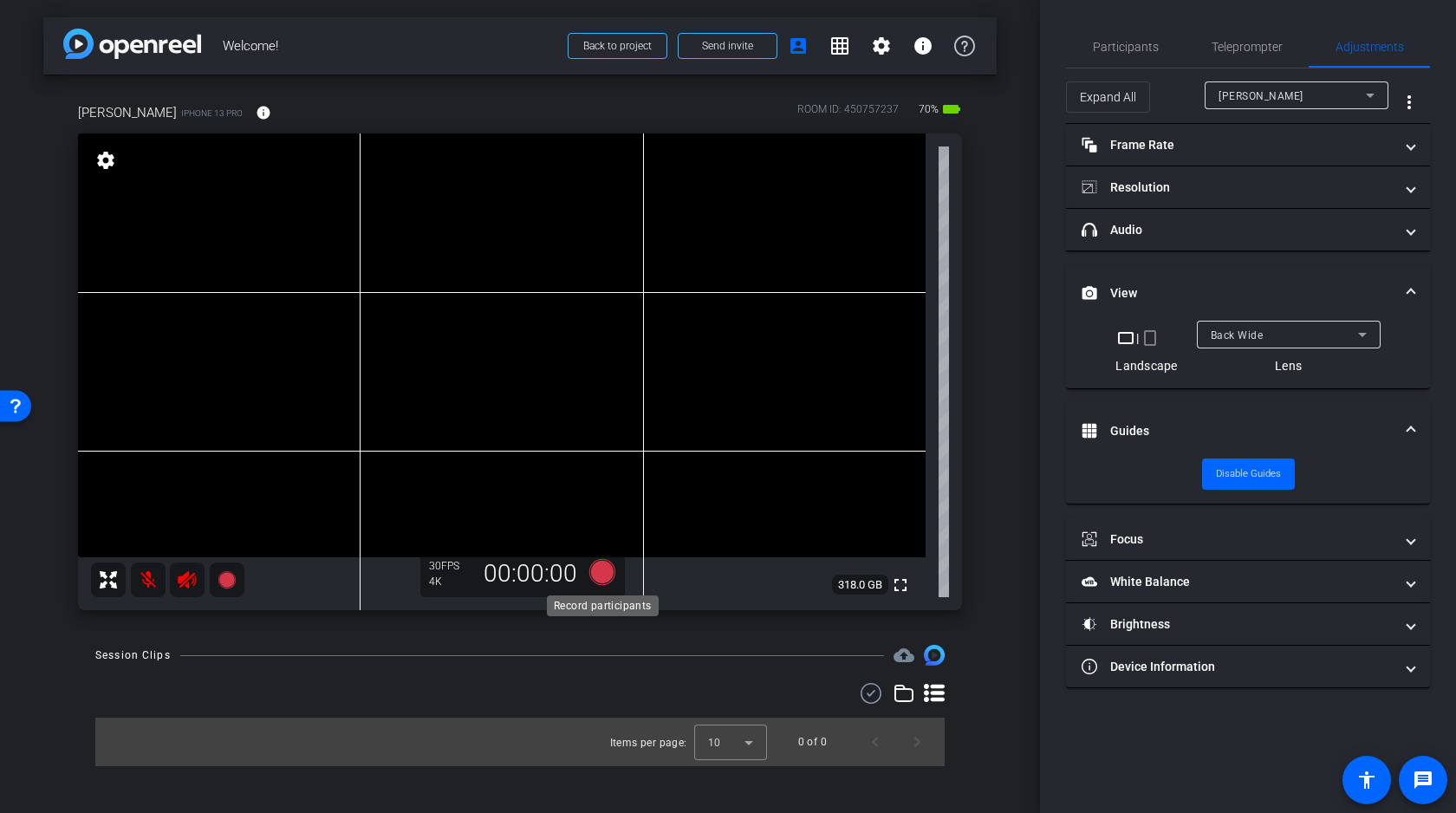
click at [603, 572] on icon at bounding box center [602, 572] width 26 height 26
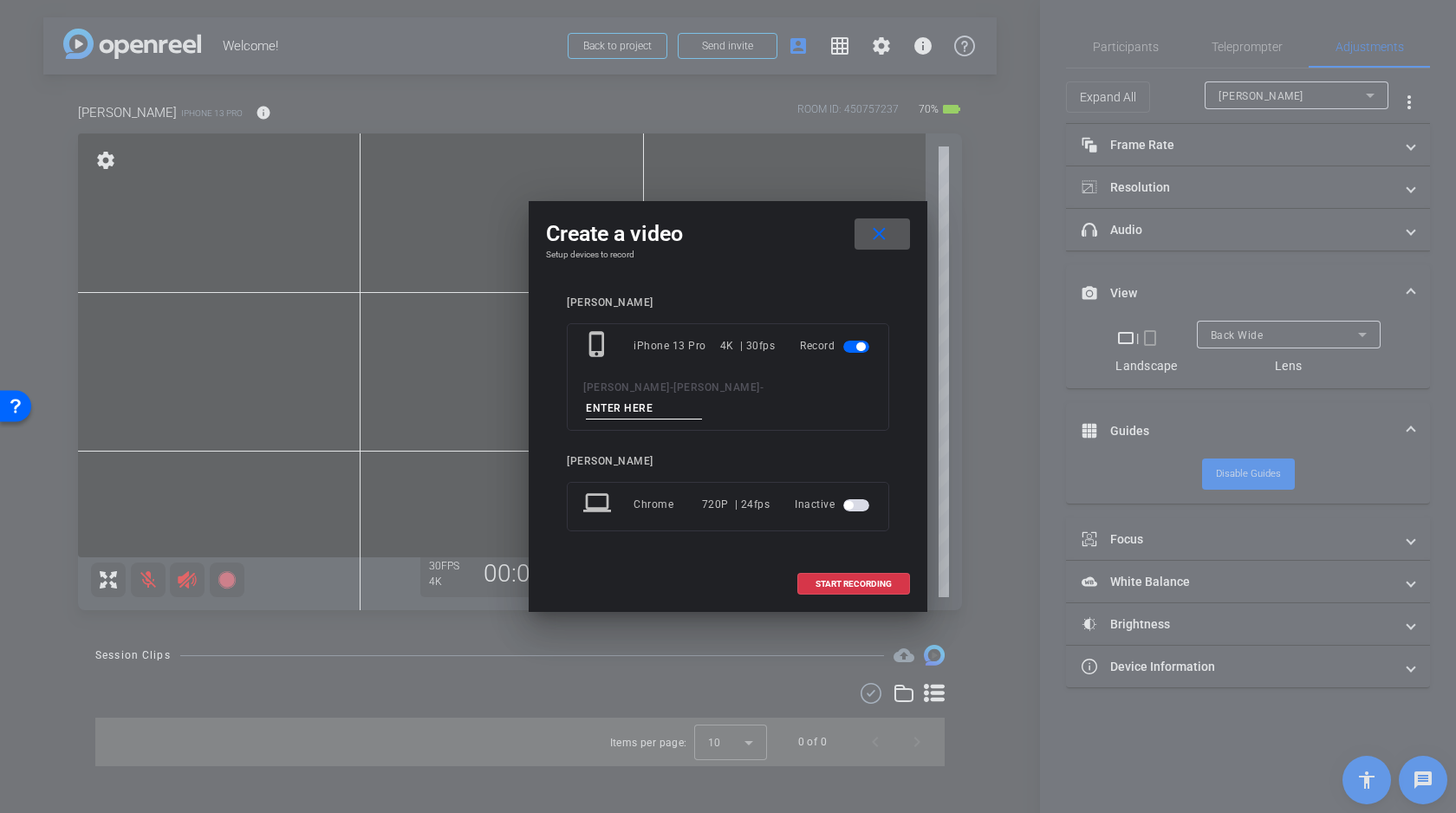
click at [666, 404] on input at bounding box center [644, 408] width 116 height 22
type input "A"
click at [868, 581] on span "START RECORDING" at bounding box center [854, 584] width 76 height 9
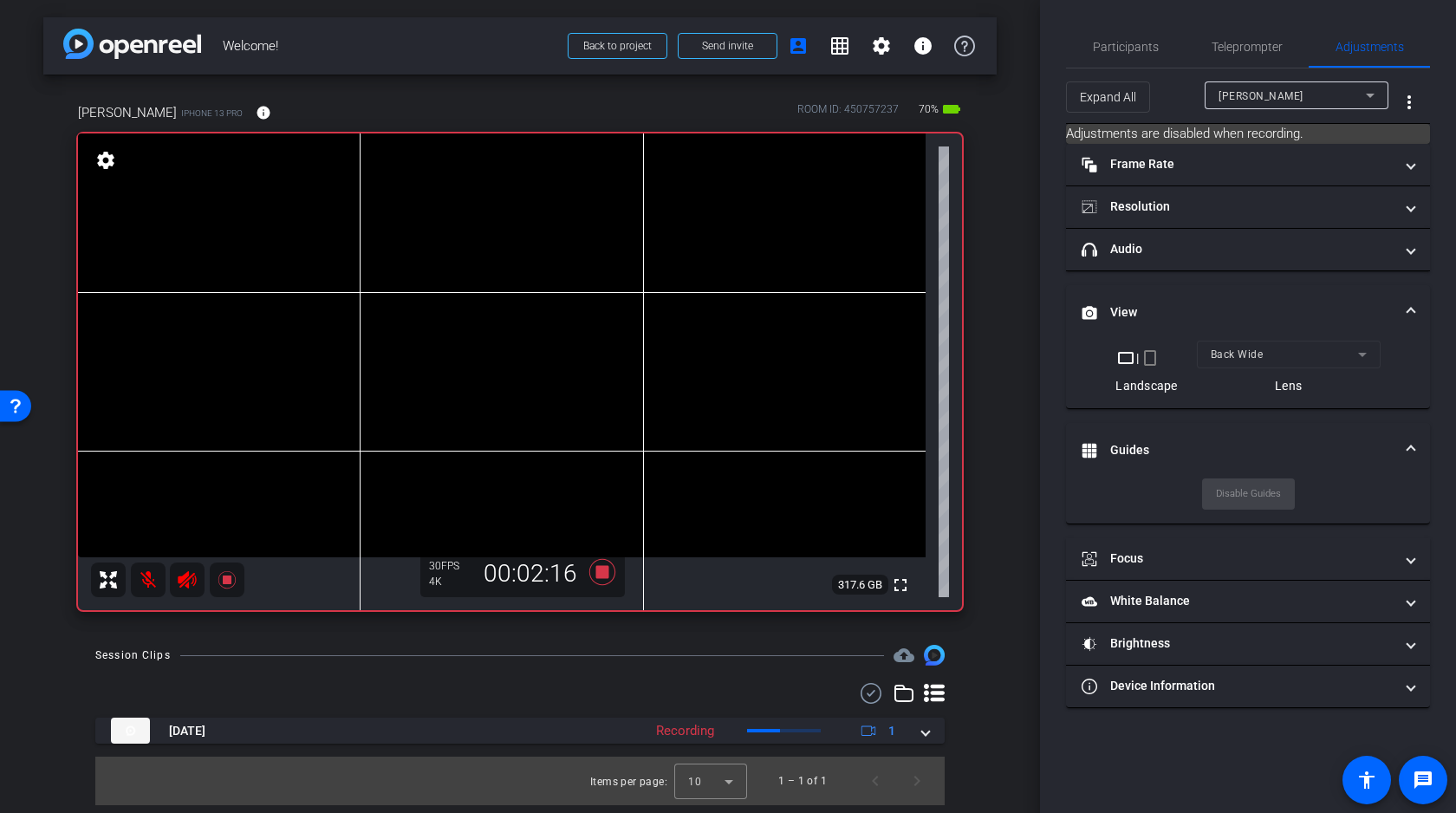
click at [992, 629] on div "arrow_back Welcome! Back to project Send invite account_box grid_on settings in…" at bounding box center [520, 406] width 1040 height 813
click at [607, 571] on icon at bounding box center [602, 572] width 26 height 26
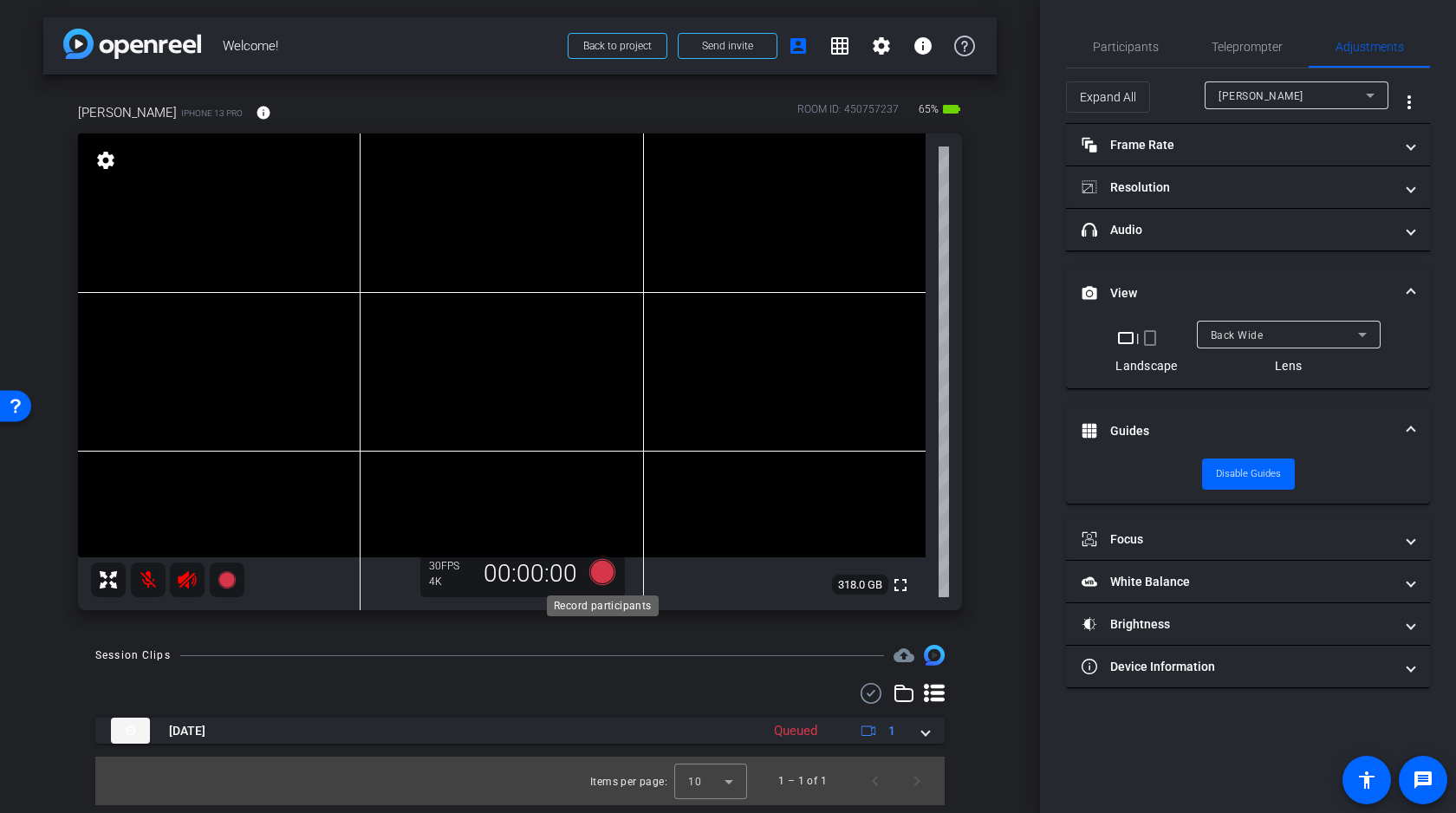
click at [601, 573] on icon at bounding box center [602, 572] width 26 height 26
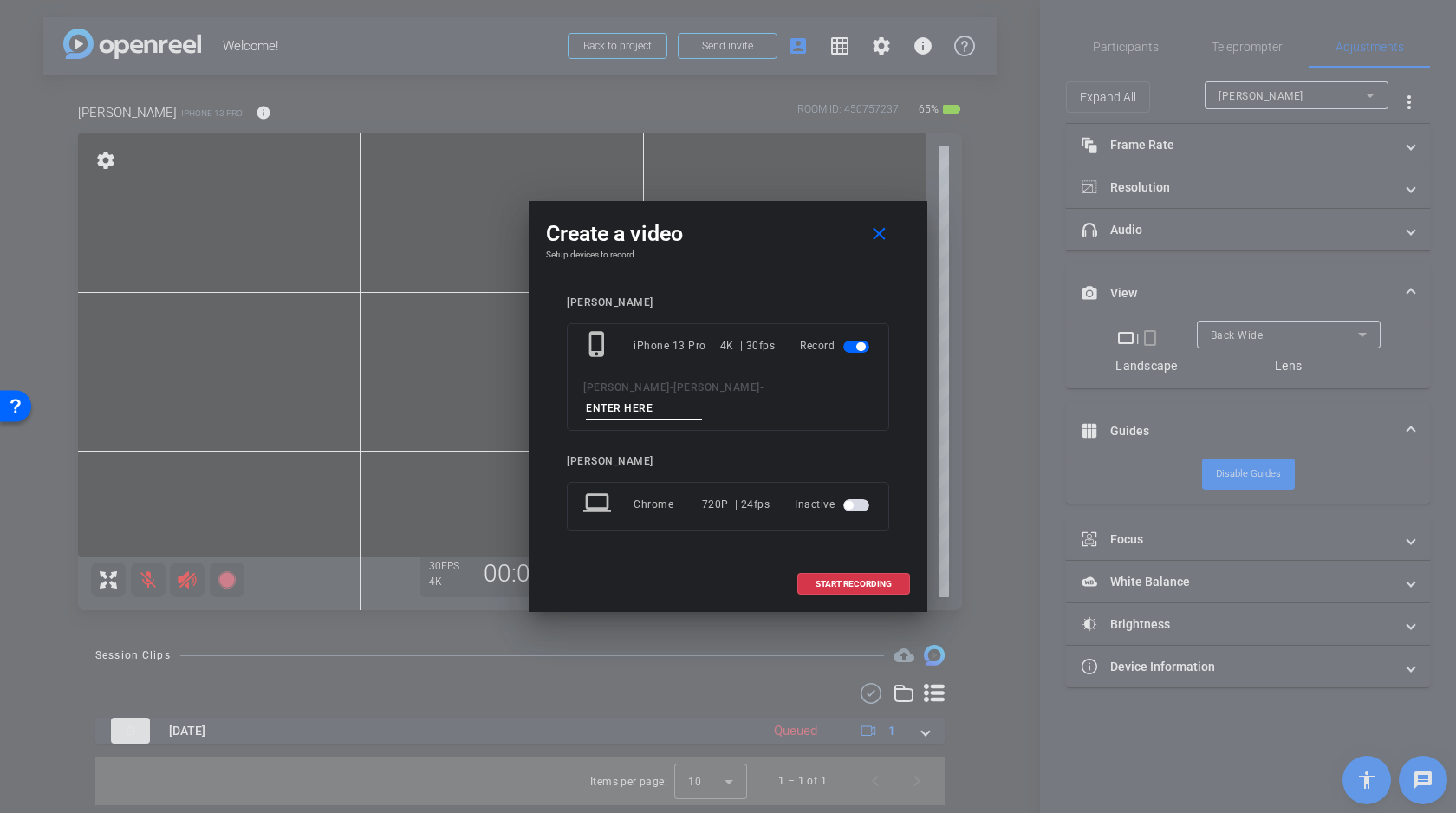
click at [641, 410] on input at bounding box center [644, 408] width 116 height 22
type input "B"
click at [851, 581] on span "START RECORDING" at bounding box center [854, 584] width 76 height 9
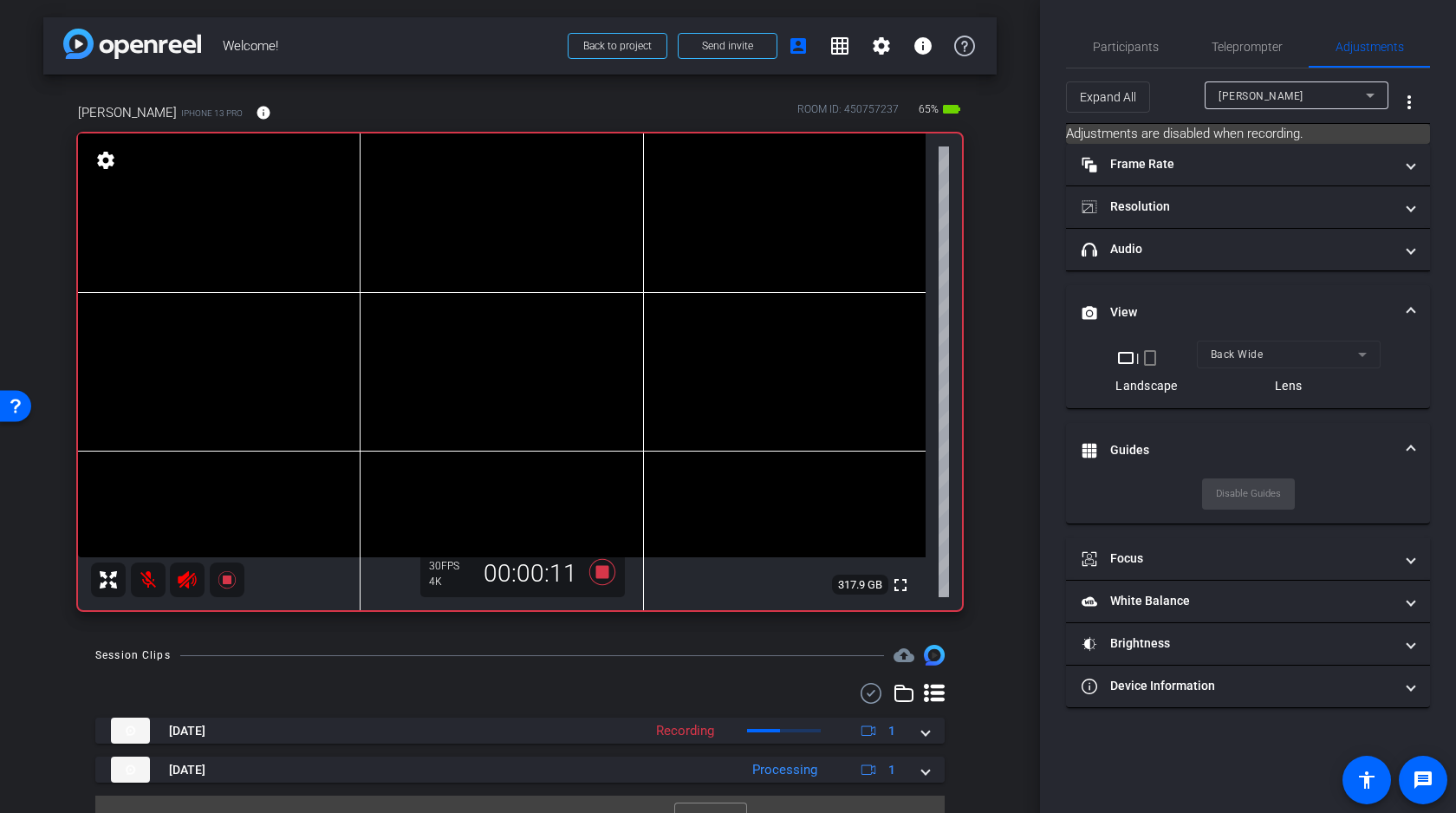
click at [610, 334] on video at bounding box center [502, 345] width 847 height 424
click at [601, 569] on icon at bounding box center [602, 572] width 26 height 26
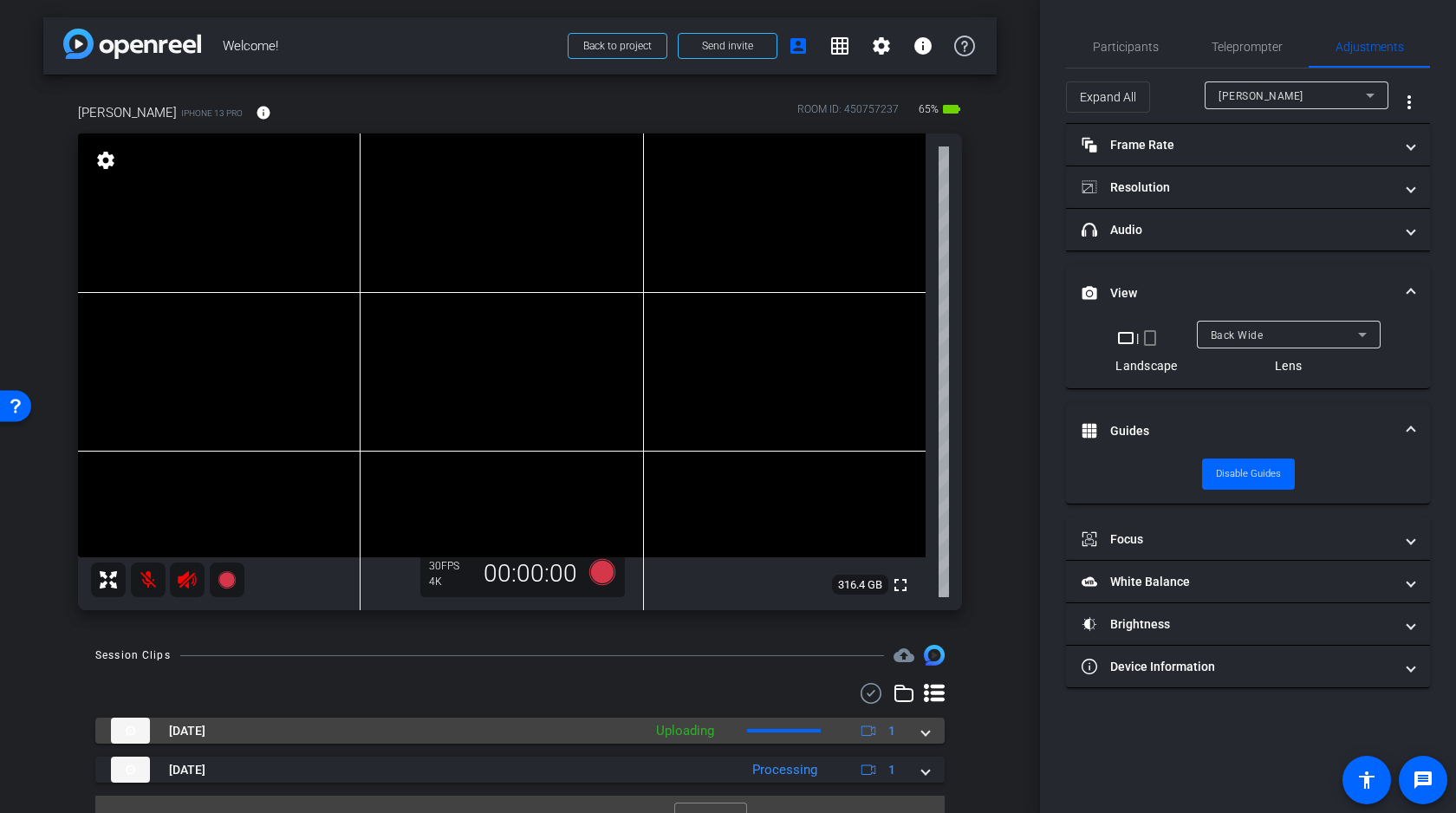
click at [928, 732] on span at bounding box center [925, 730] width 7 height 18
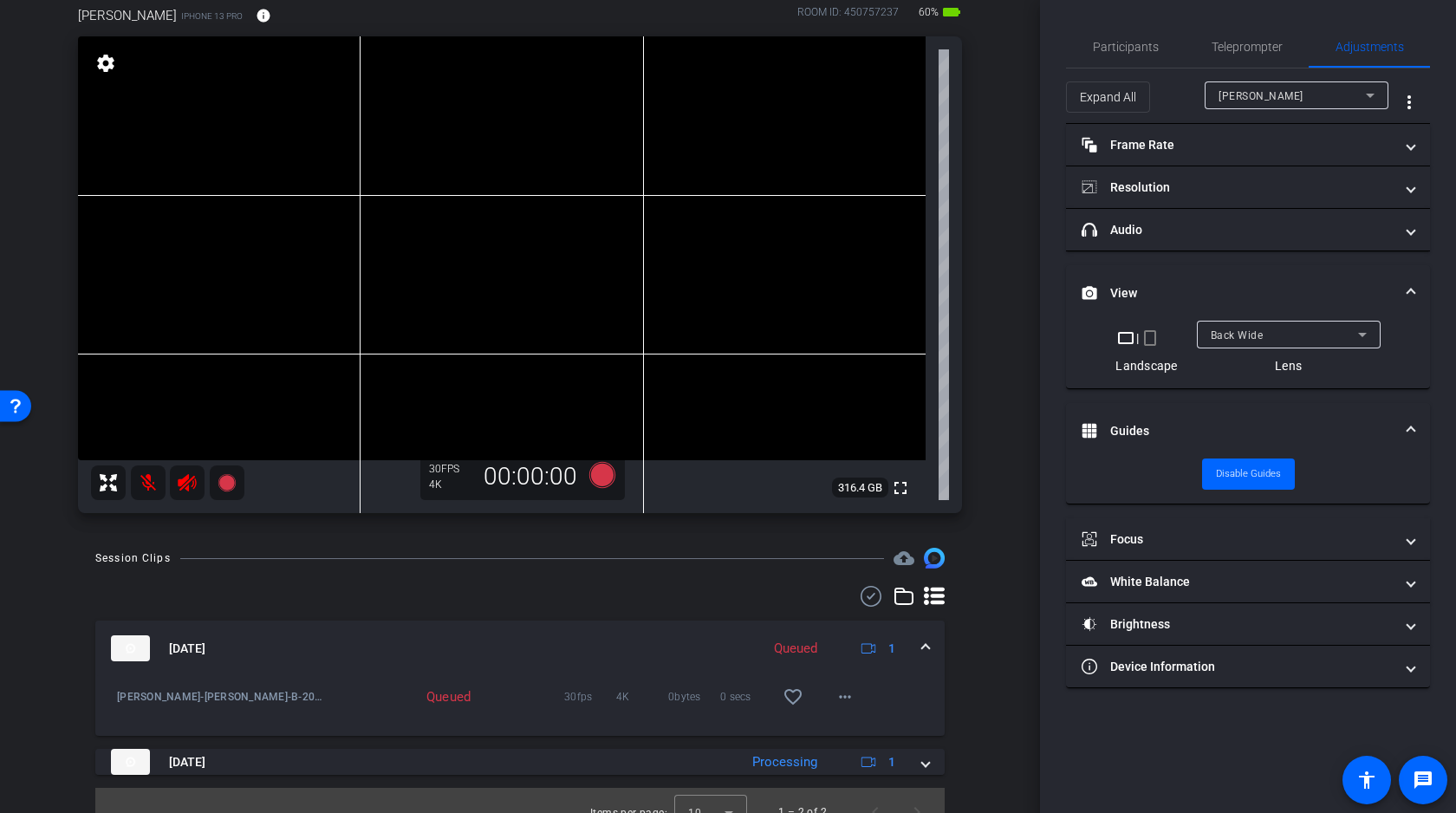
scroll to position [120, 0]
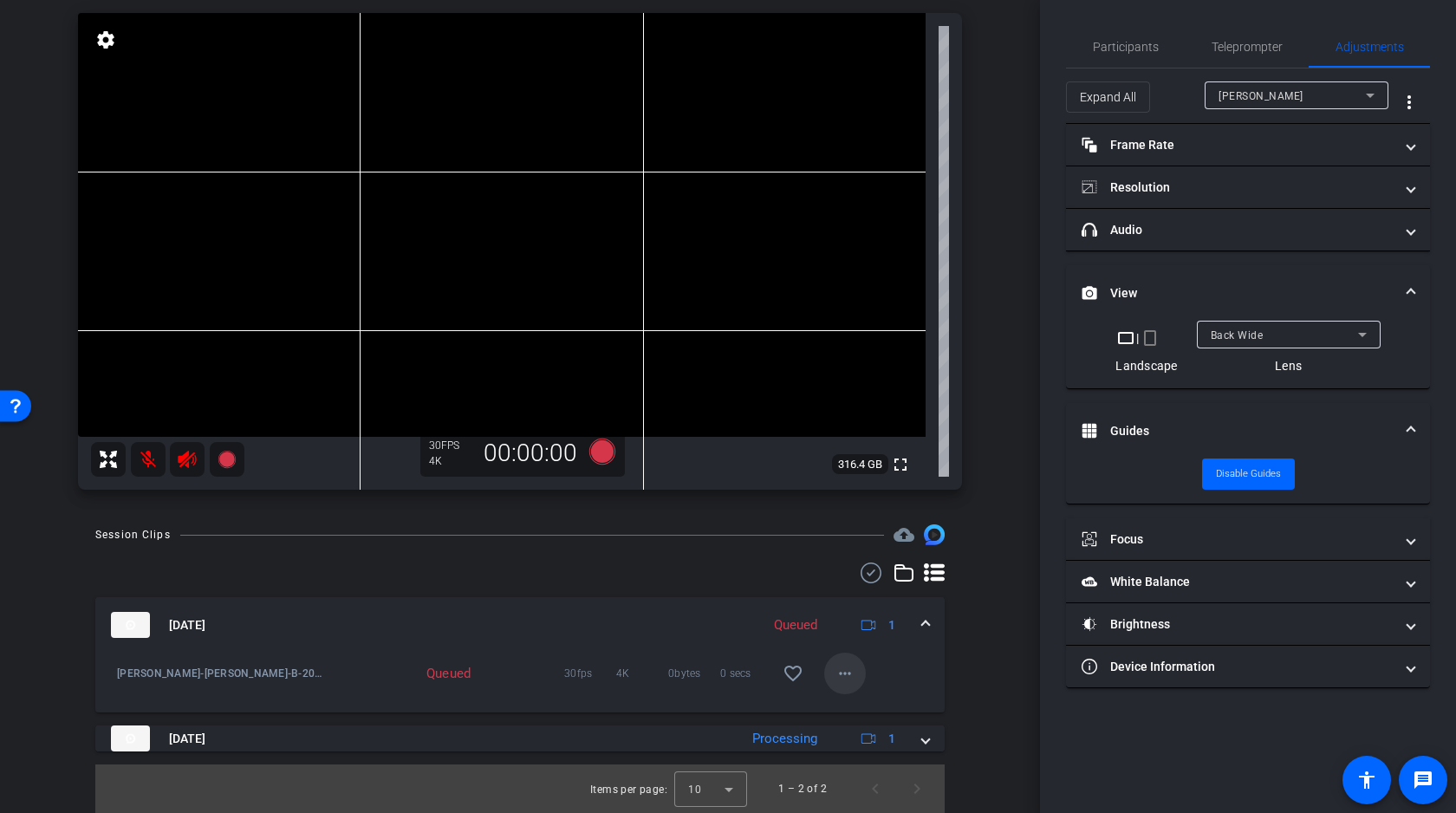
click at [846, 669] on mat-icon "more_horiz" at bounding box center [845, 673] width 21 height 21
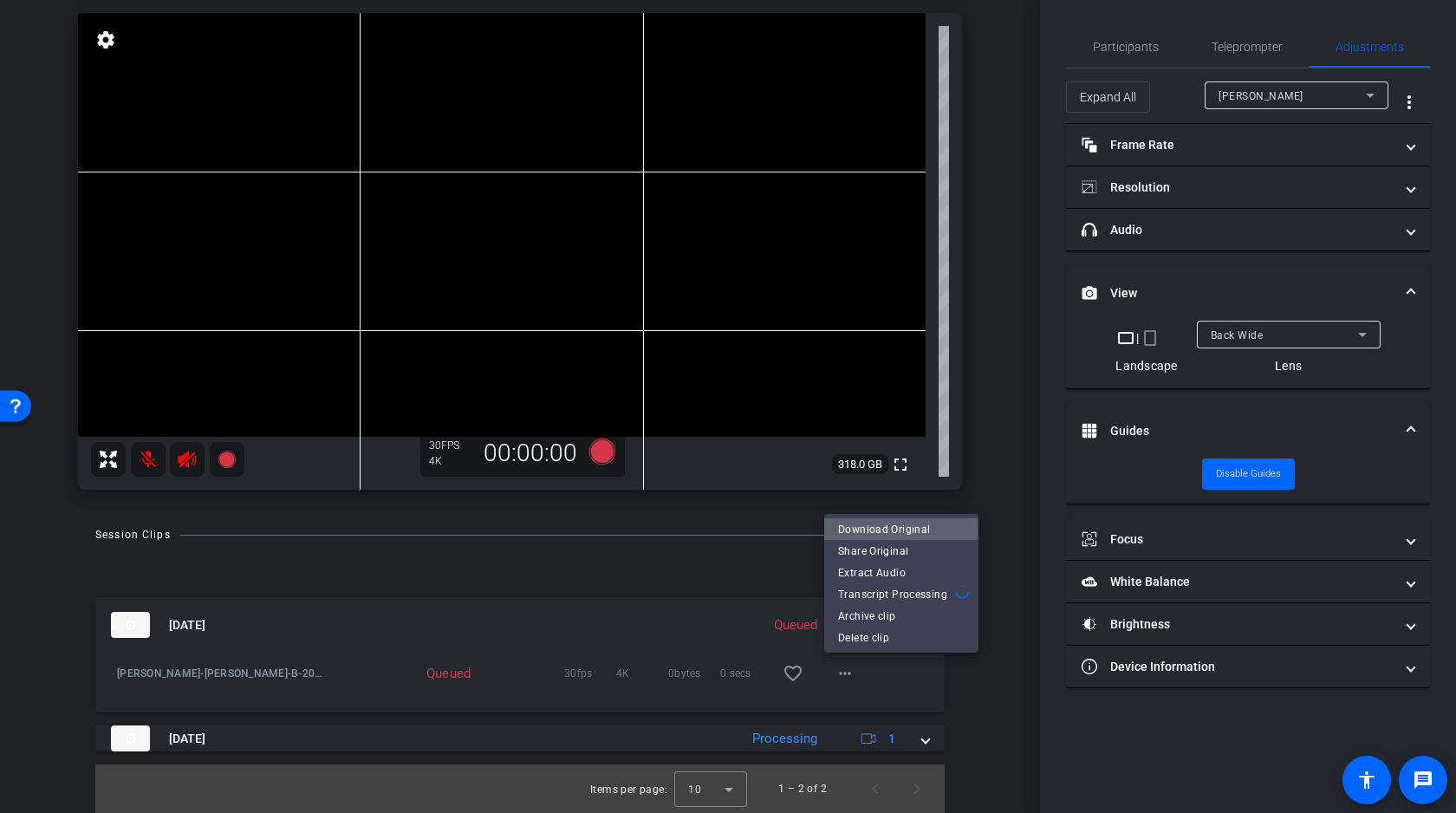
click at [896, 529] on span "Download Original" at bounding box center [901, 529] width 127 height 21
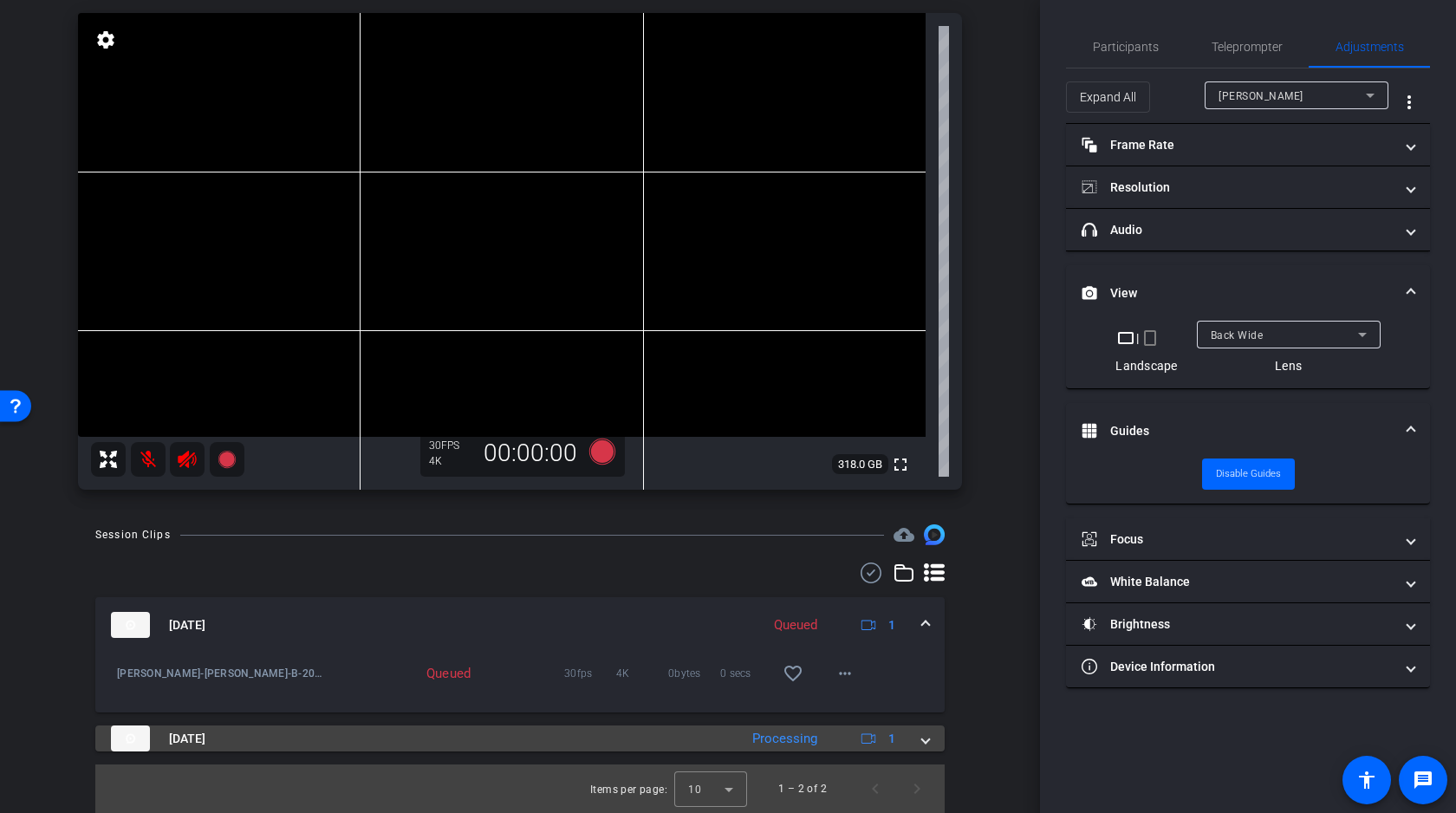
click at [923, 737] on span at bounding box center [925, 739] width 7 height 18
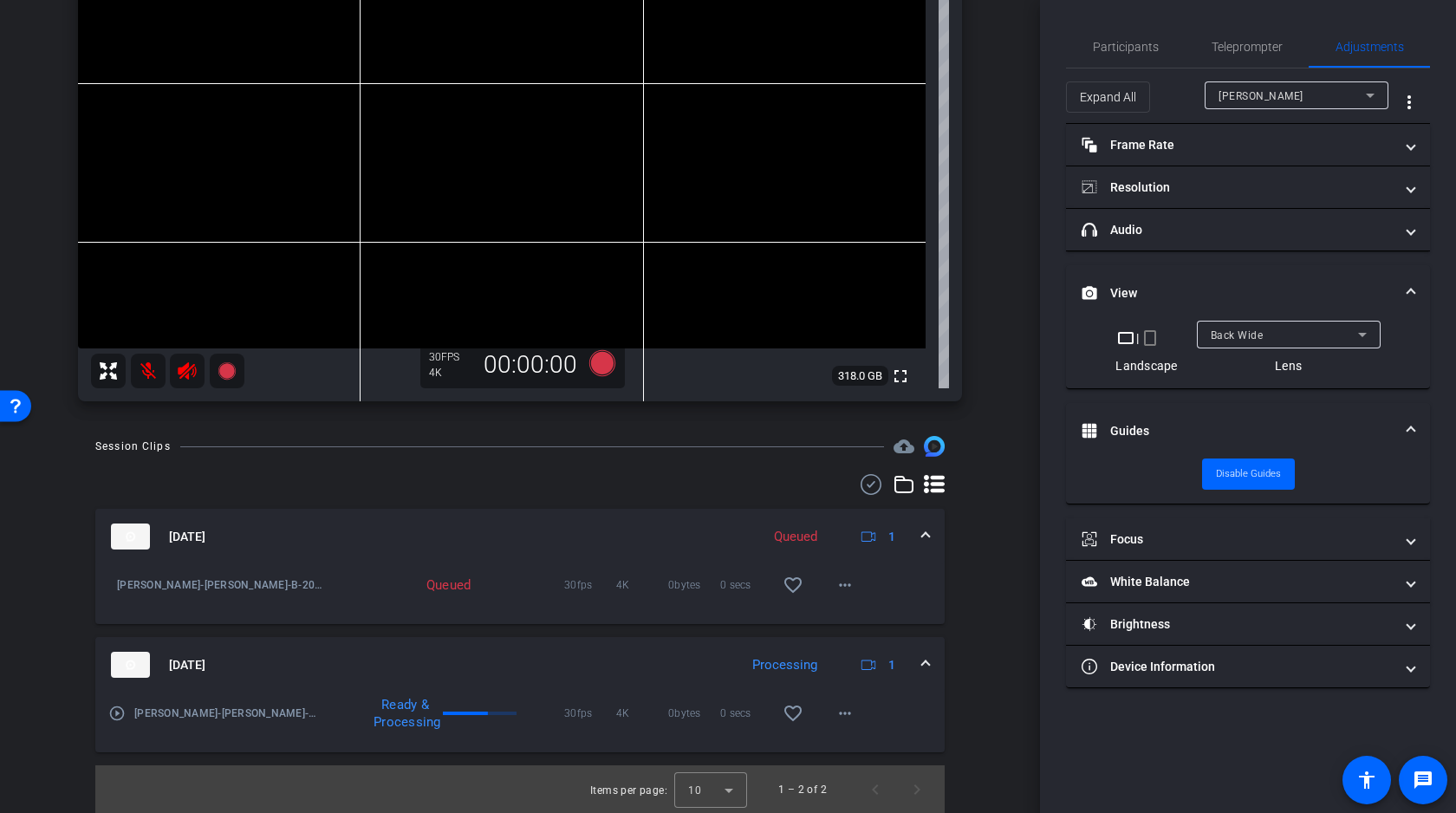
scroll to position [210, 0]
click at [850, 705] on mat-icon "more_horiz" at bounding box center [845, 712] width 21 height 21
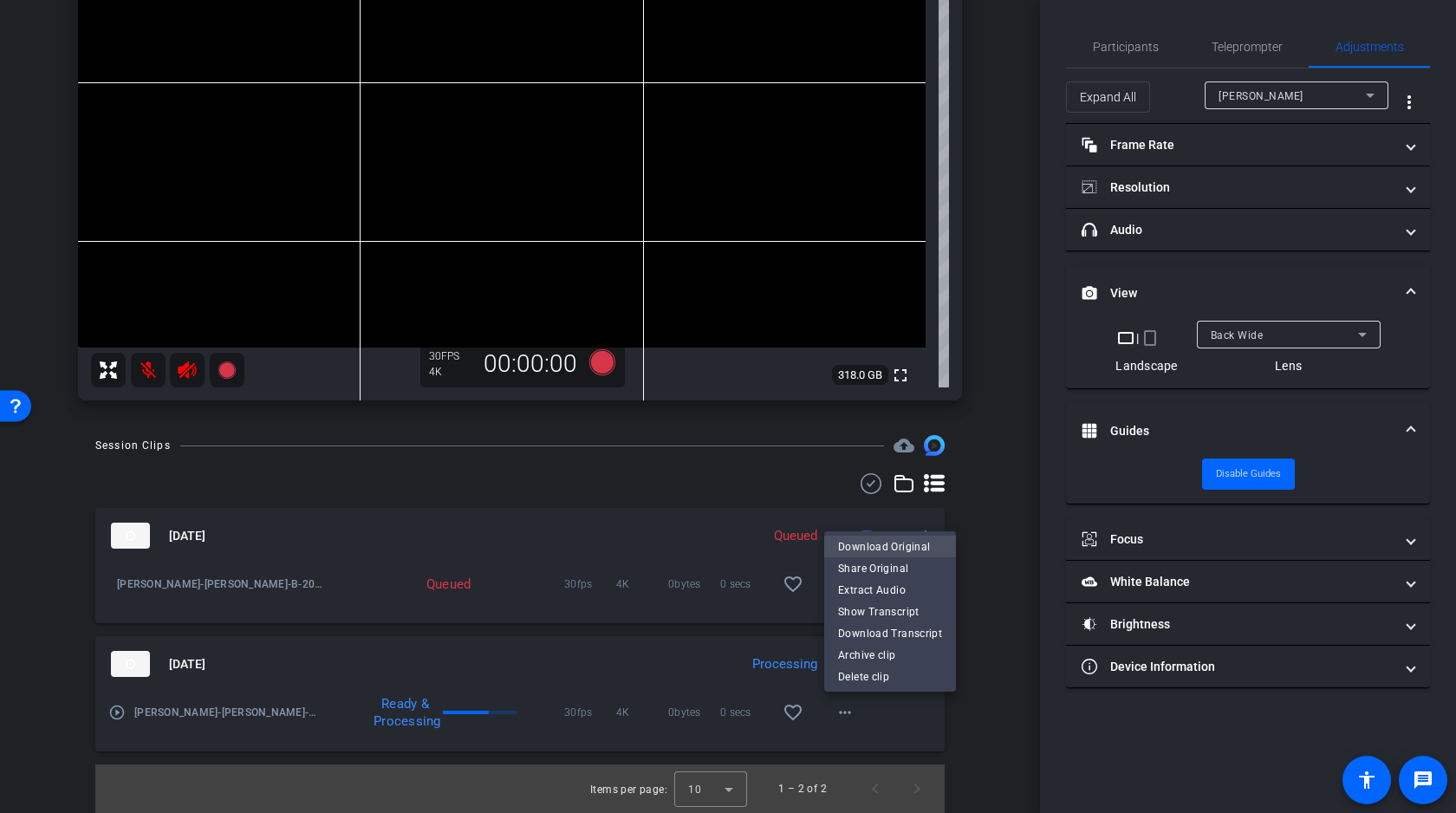
click at [885, 544] on span "Download Original" at bounding box center [890, 546] width 104 height 21
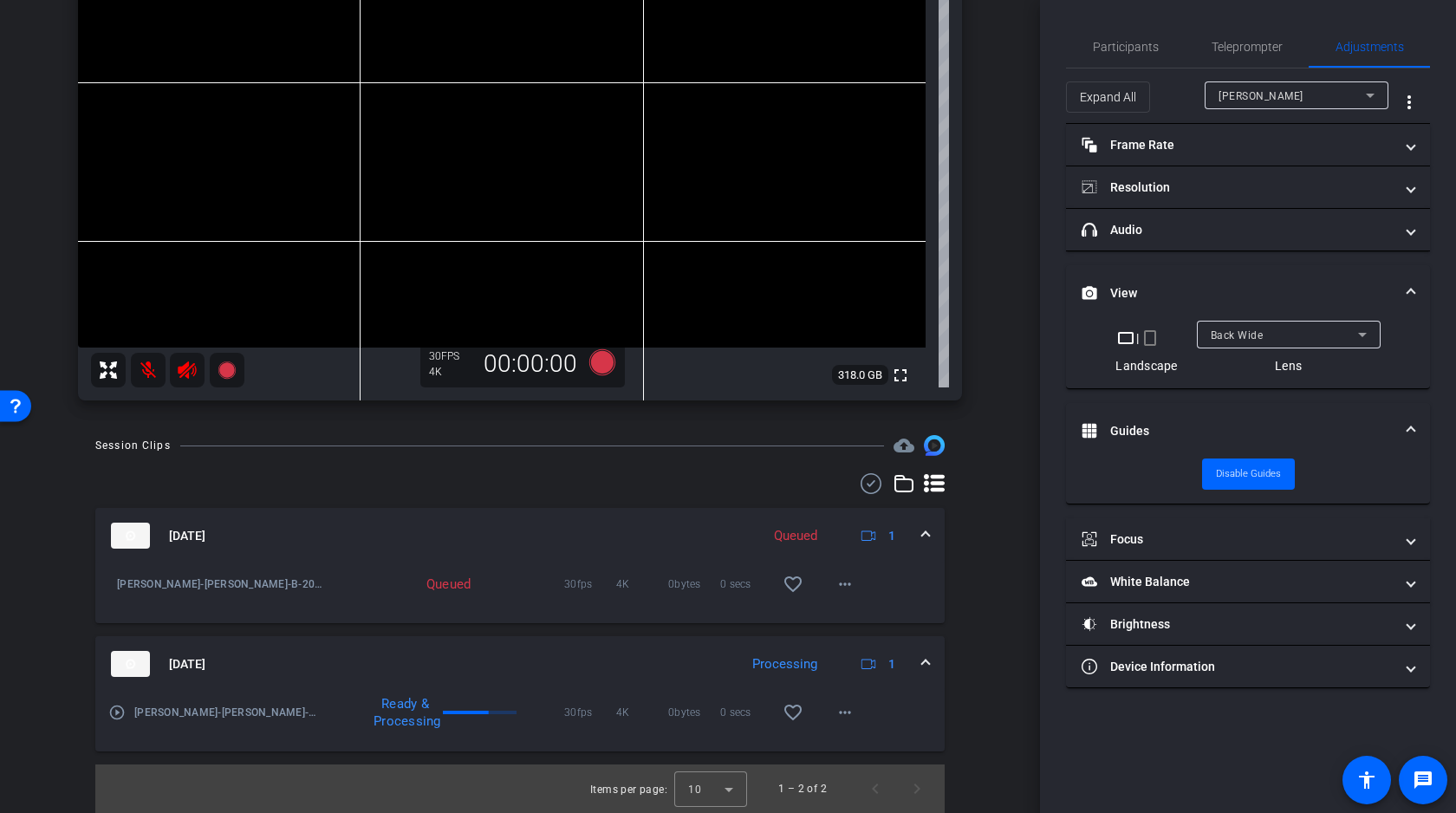
click at [925, 662] on span at bounding box center [925, 664] width 7 height 18
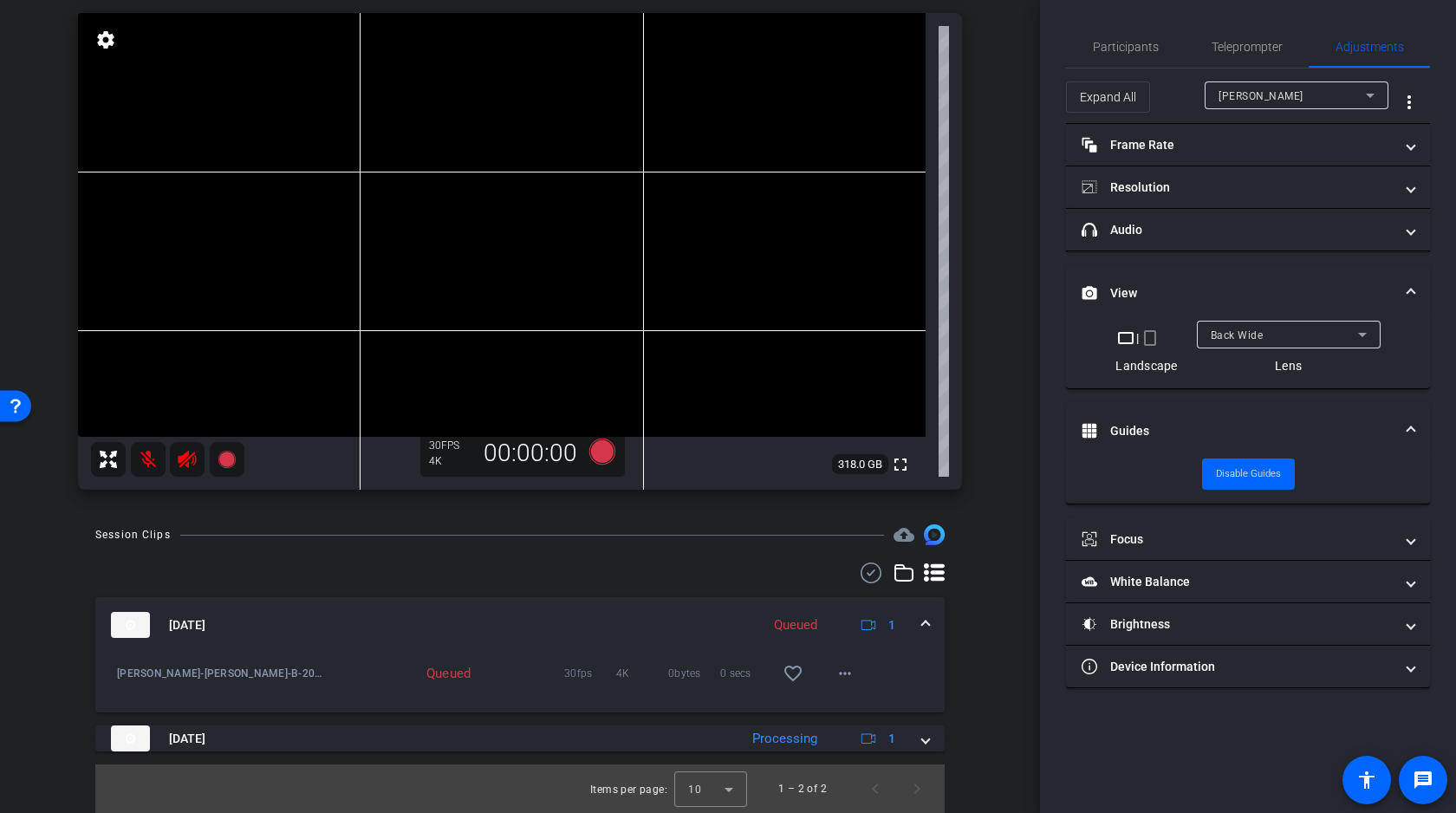
click at [926, 625] on span at bounding box center [925, 625] width 7 height 18
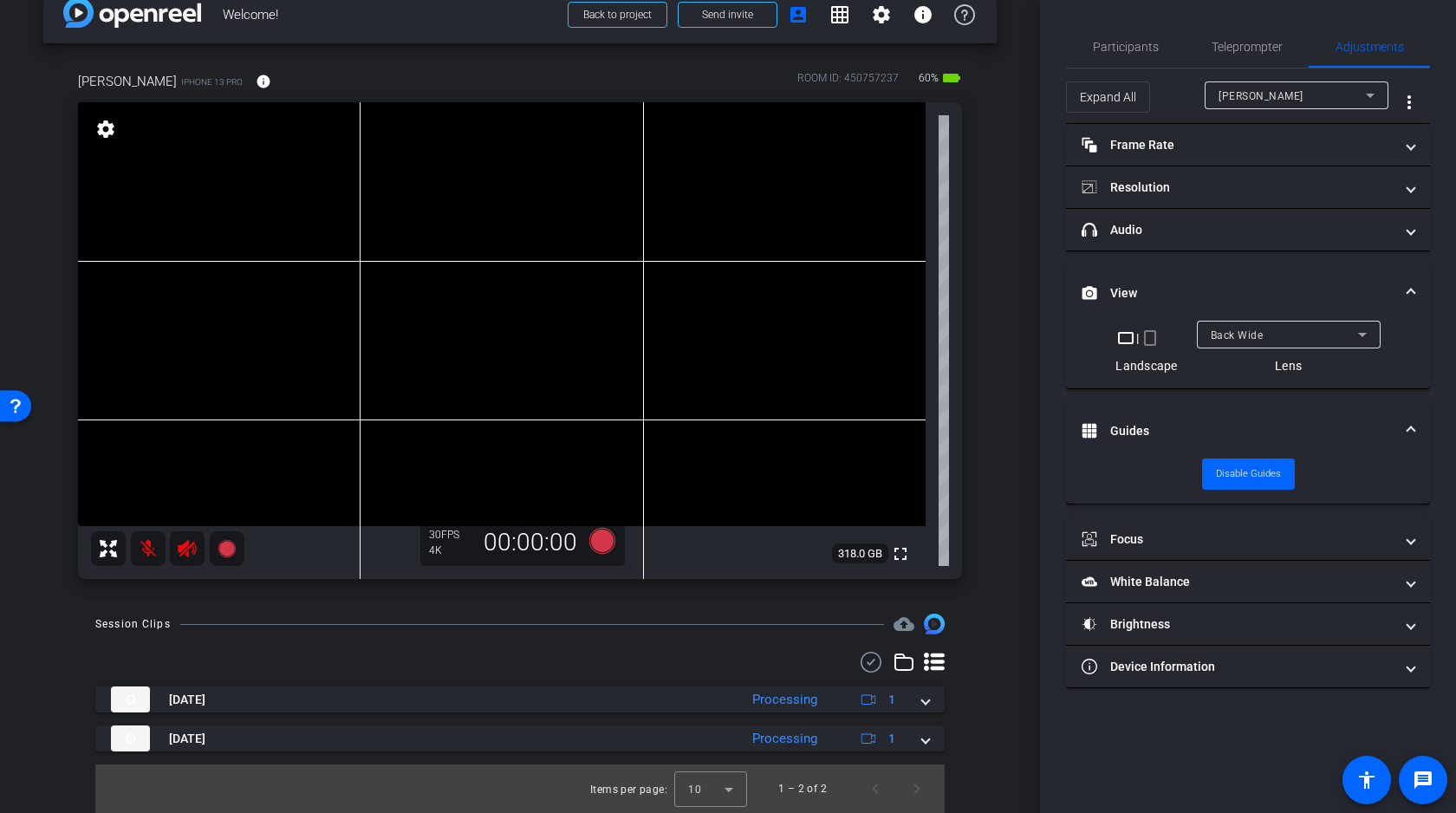
scroll to position [0, 0]
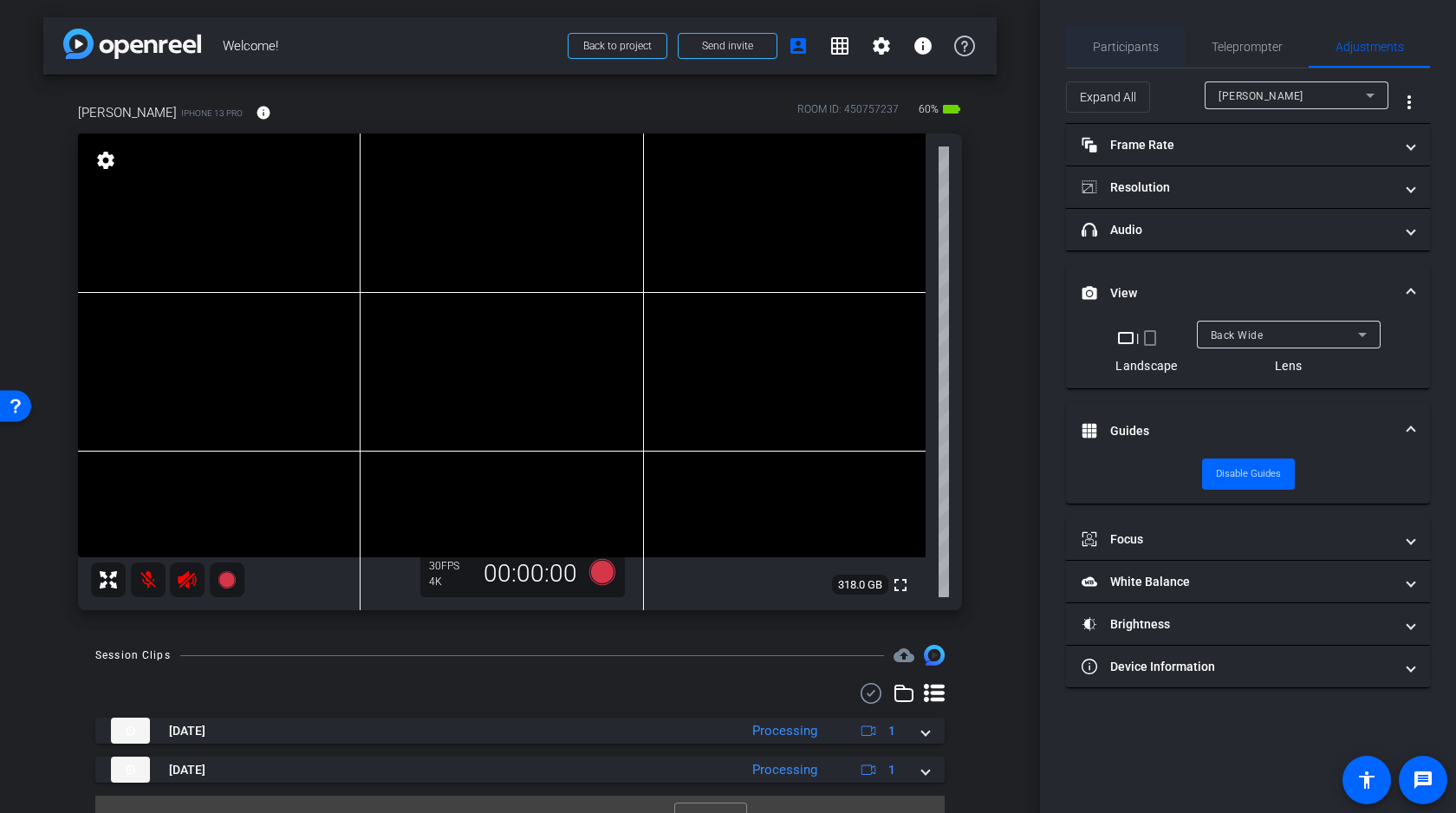
click at [1143, 45] on span "Participants" at bounding box center [1126, 47] width 66 height 13
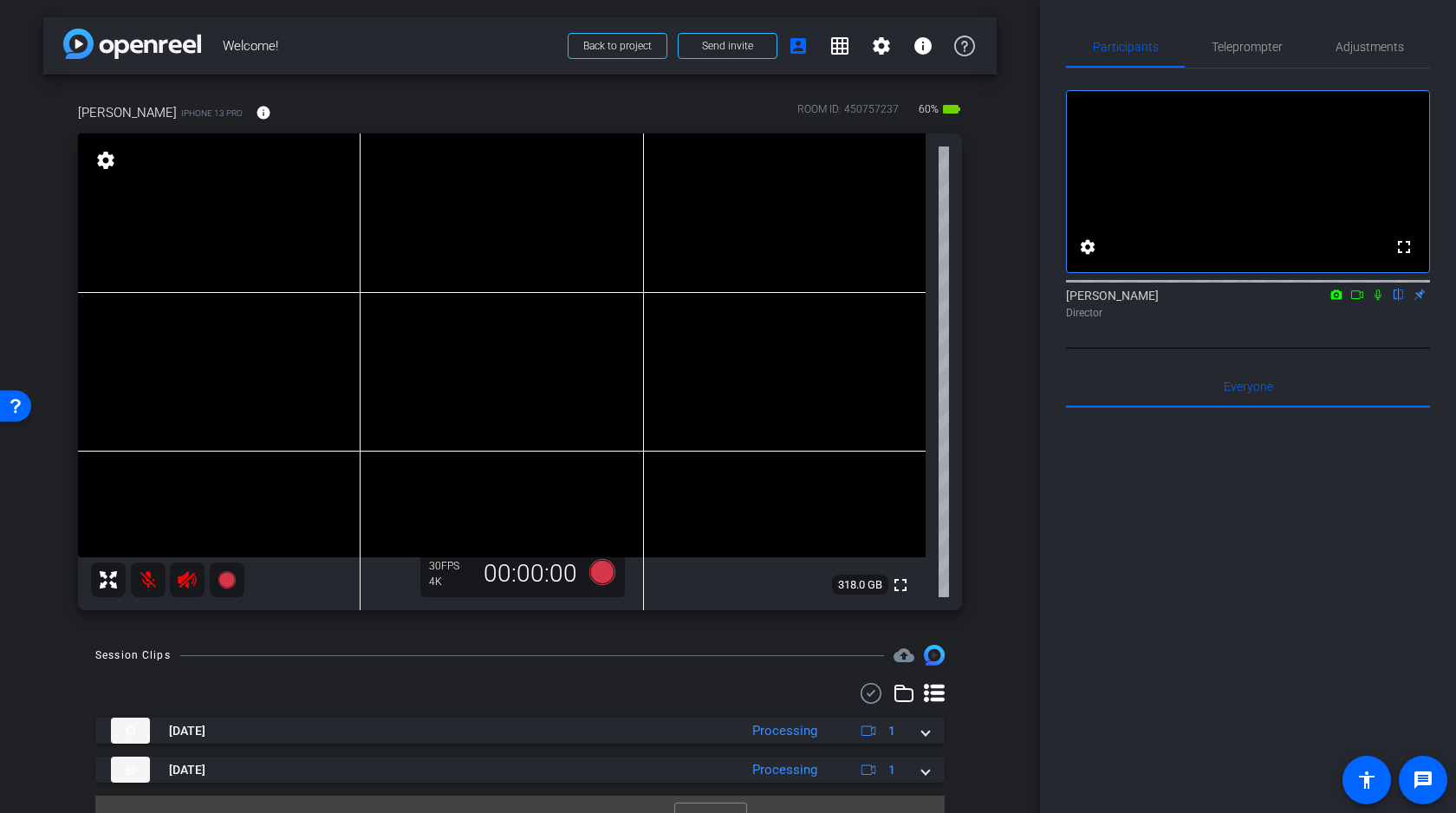
click at [1354, 301] on icon at bounding box center [1356, 295] width 13 height 13
click at [1396, 301] on icon at bounding box center [1399, 294] width 7 height 12
click at [145, 580] on mat-icon at bounding box center [148, 580] width 35 height 35
